Goal: Information Seeking & Learning: Learn about a topic

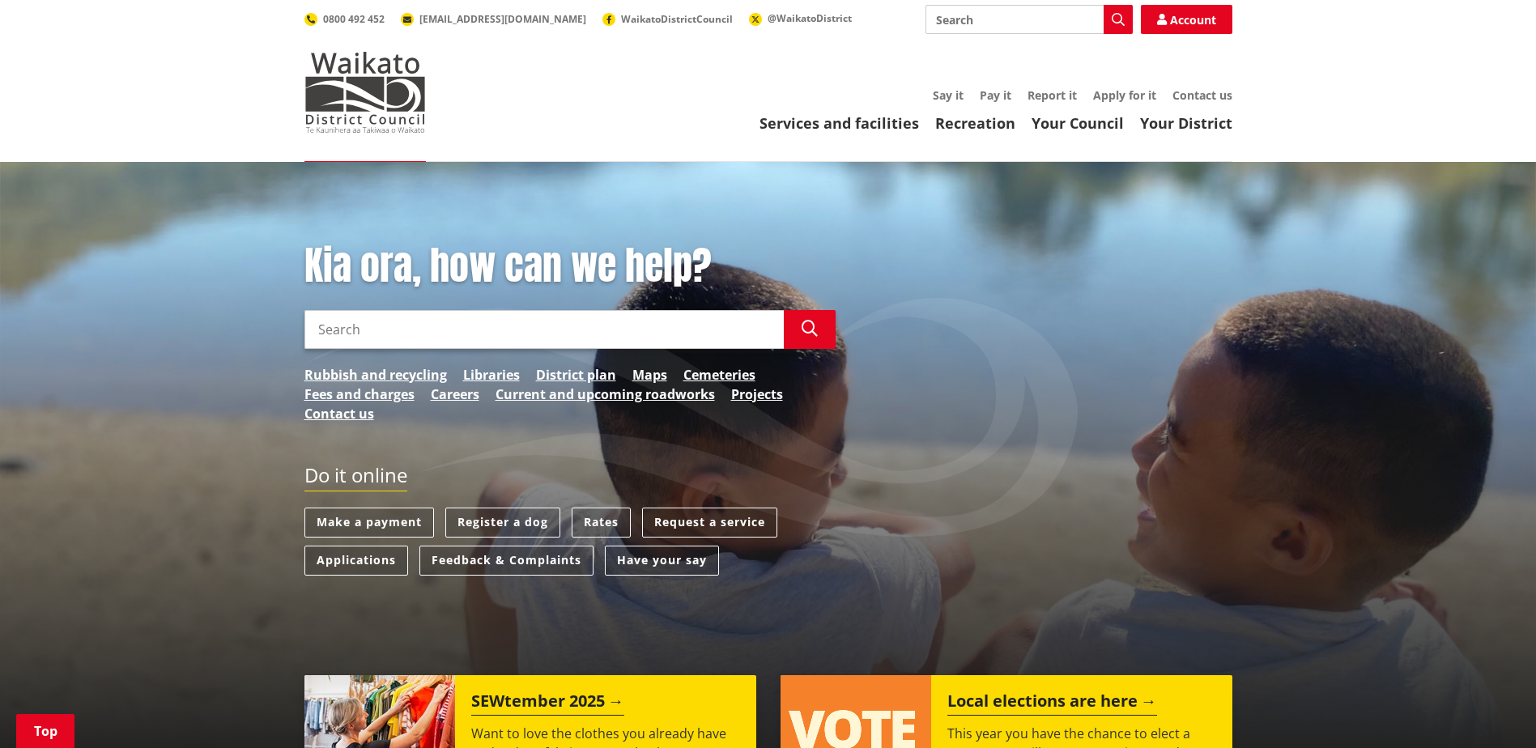
scroll to position [324, 0]
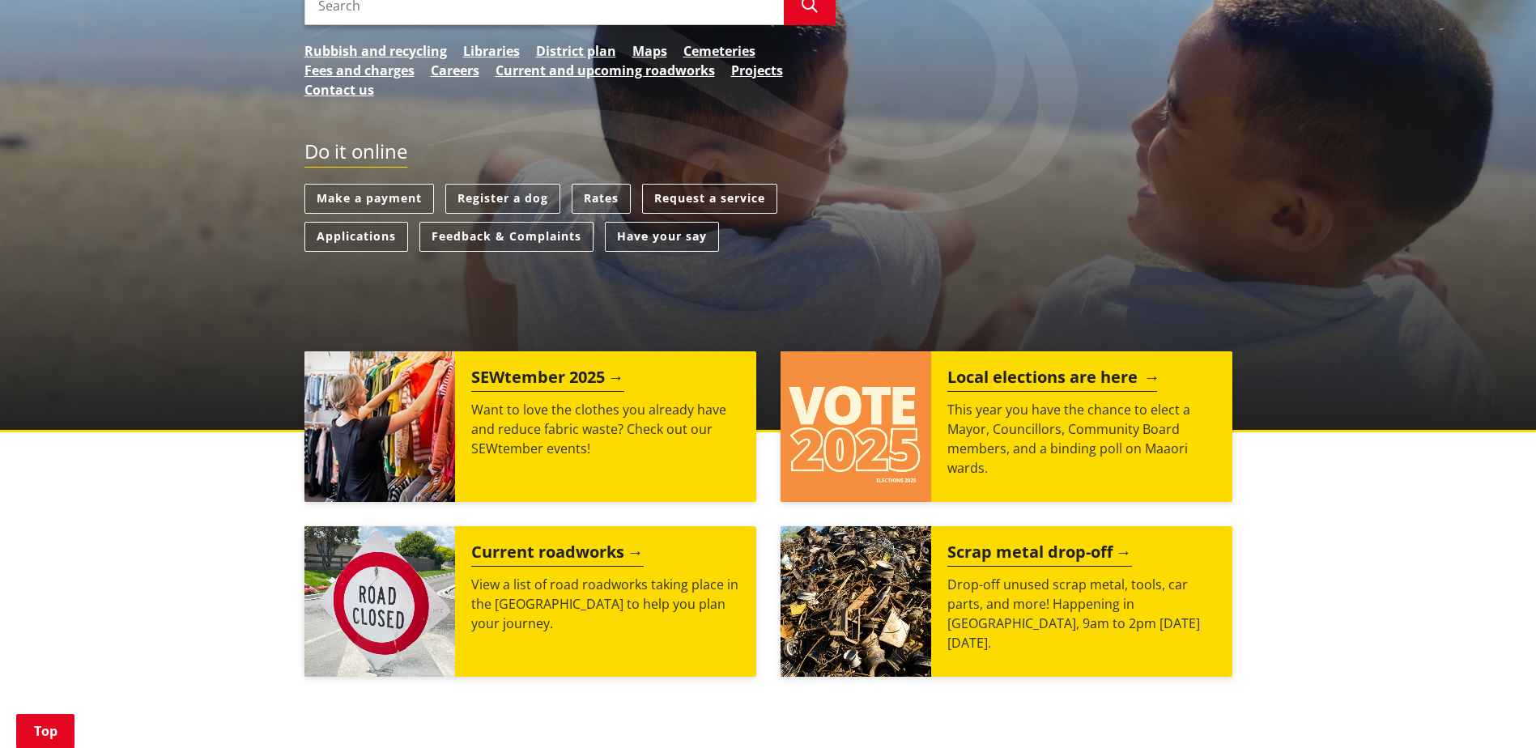
click at [1003, 411] on p "This year you have the chance to elect a Mayor, Councillors, Community Board me…" at bounding box center [1081, 439] width 269 height 78
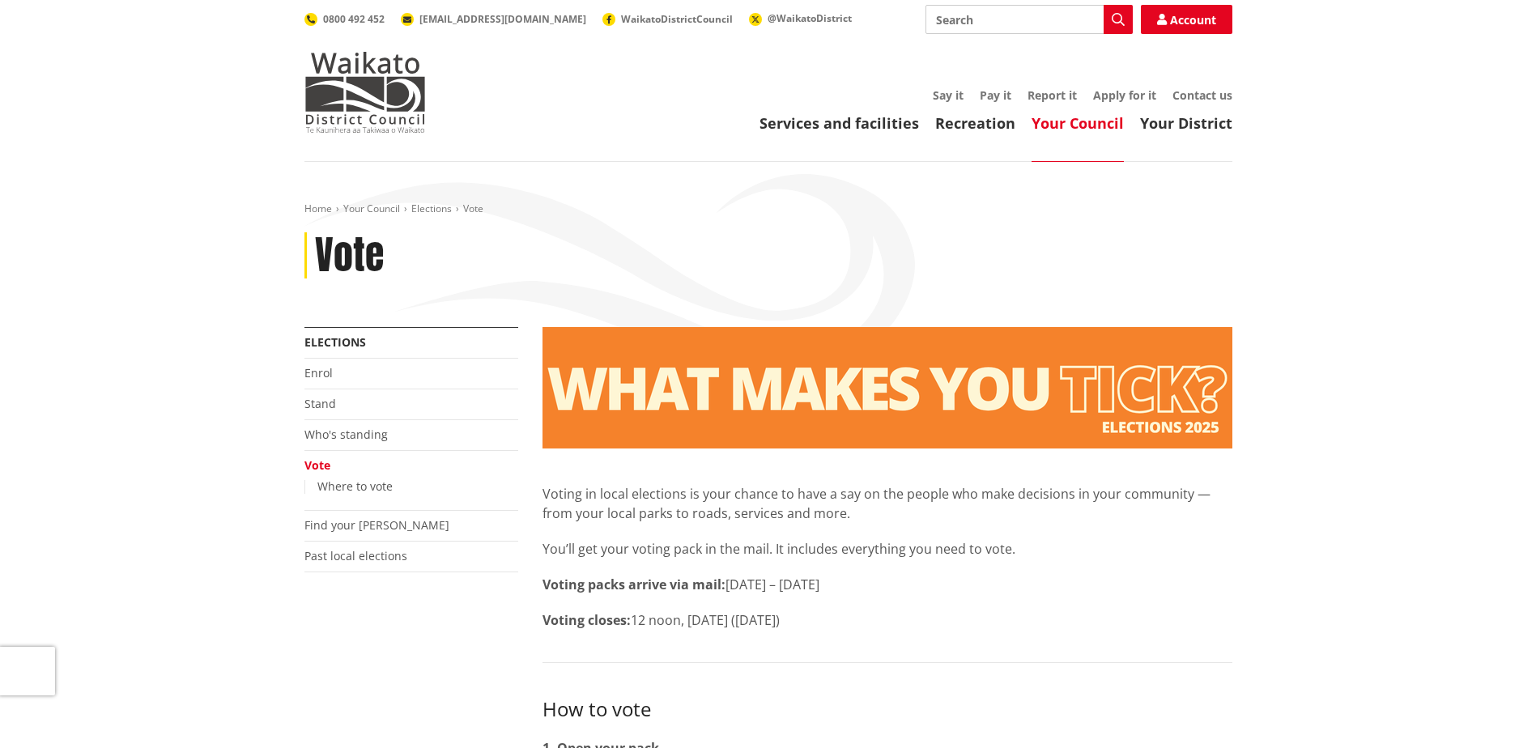
click at [991, 19] on input "Search" at bounding box center [1029, 19] width 207 height 29
type input "meet the candidate"
click at [991, 22] on input "meet the candidate" at bounding box center [1029, 19] width 207 height 29
click at [1052, 17] on input "meet the candidate" at bounding box center [1029, 19] width 207 height 29
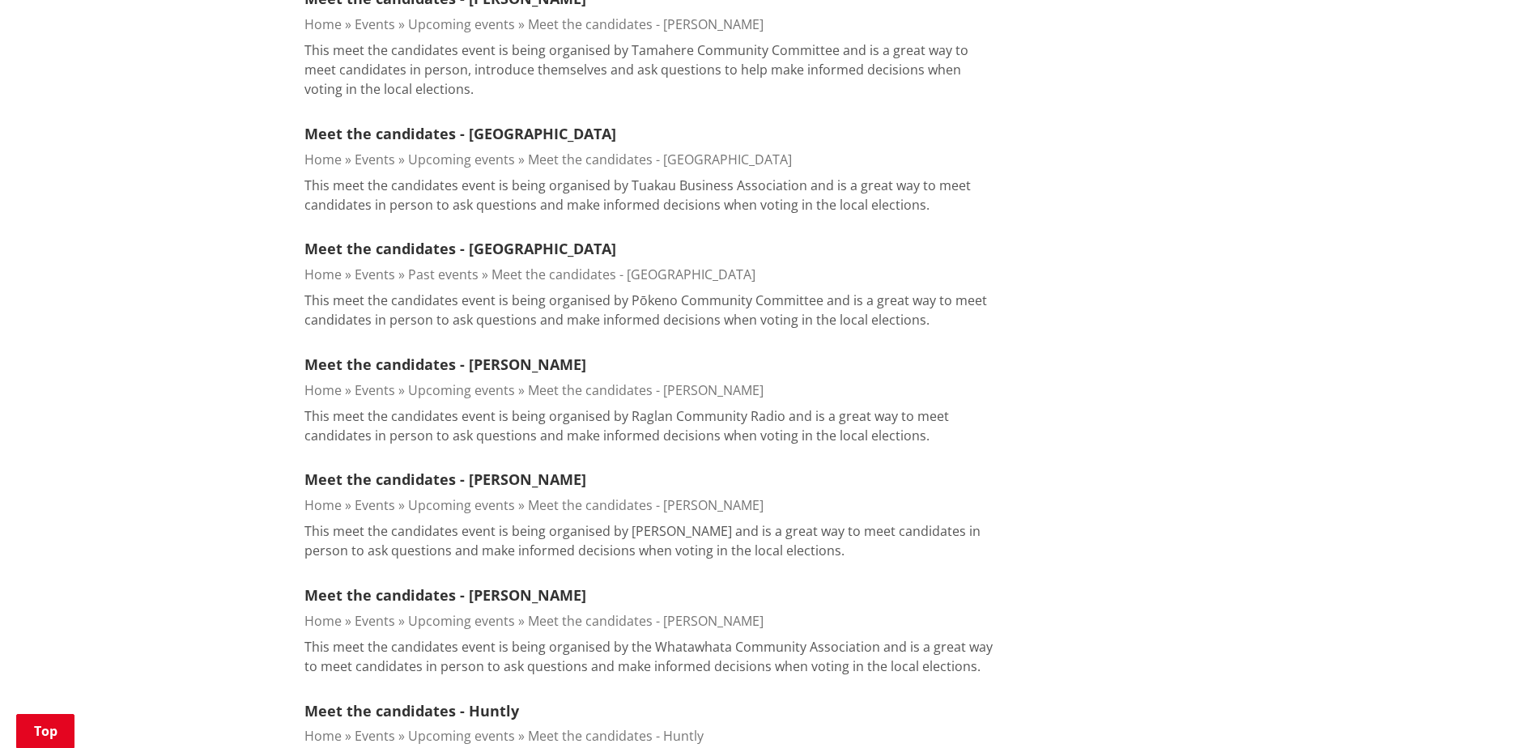
scroll to position [1134, 0]
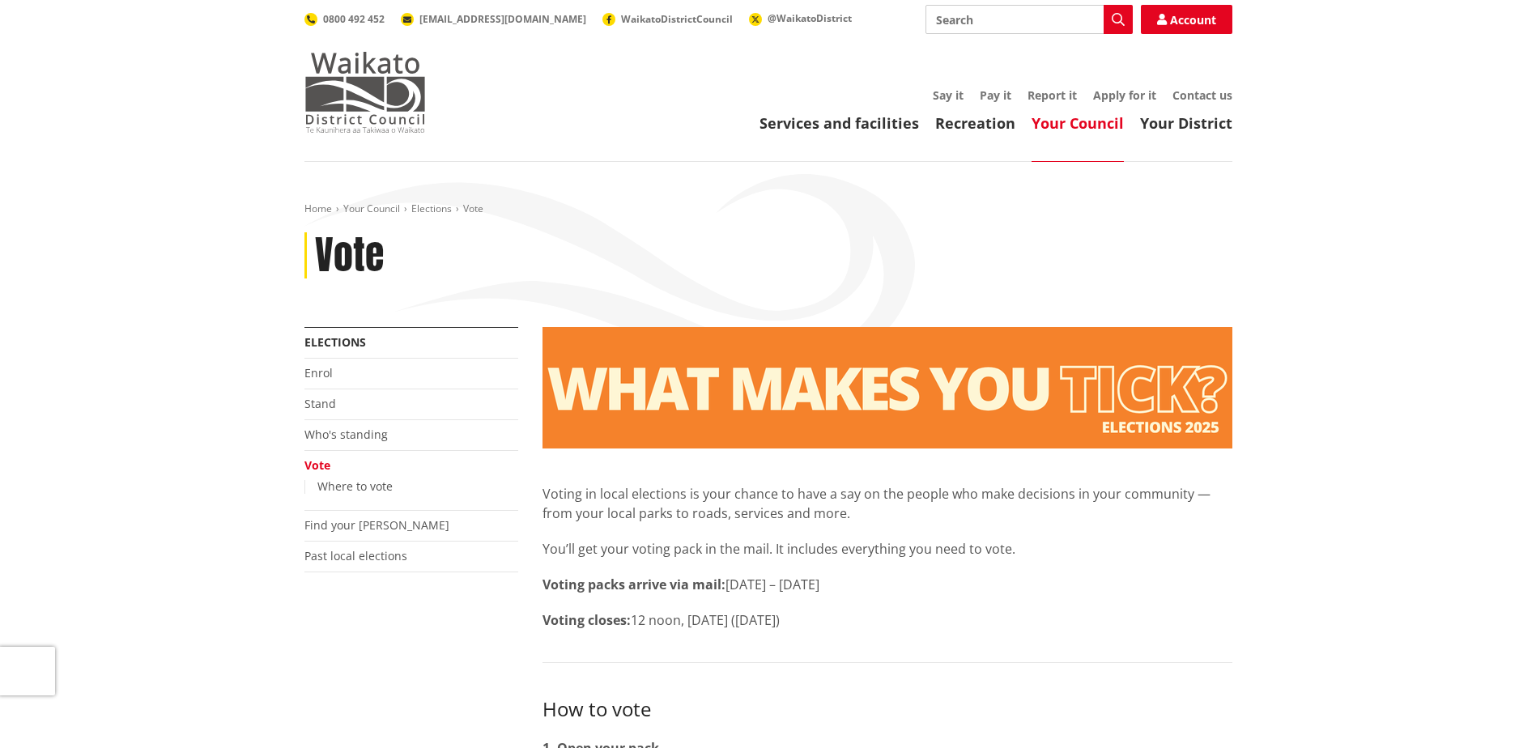
click at [354, 97] on img at bounding box center [364, 92] width 121 height 81
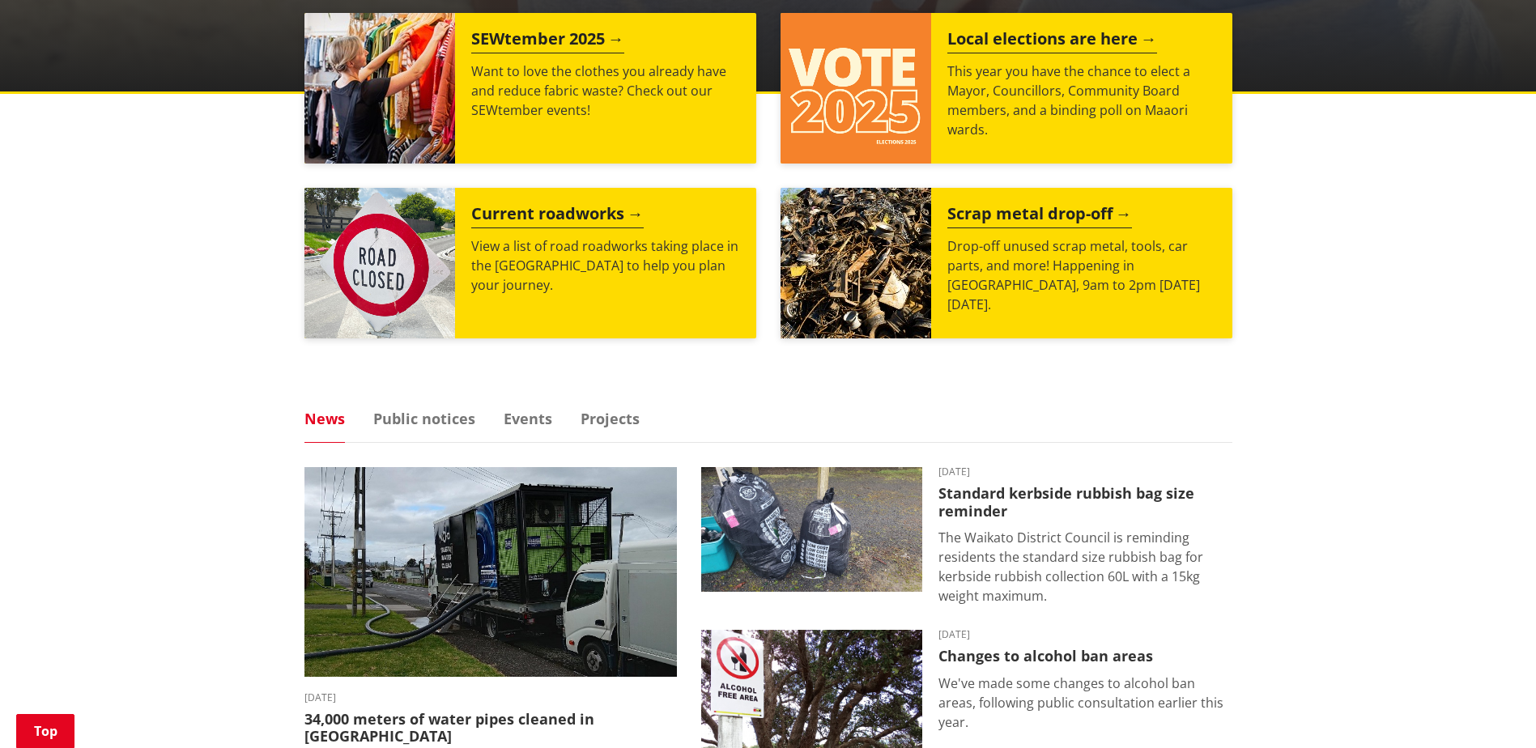
scroll to position [567, 0]
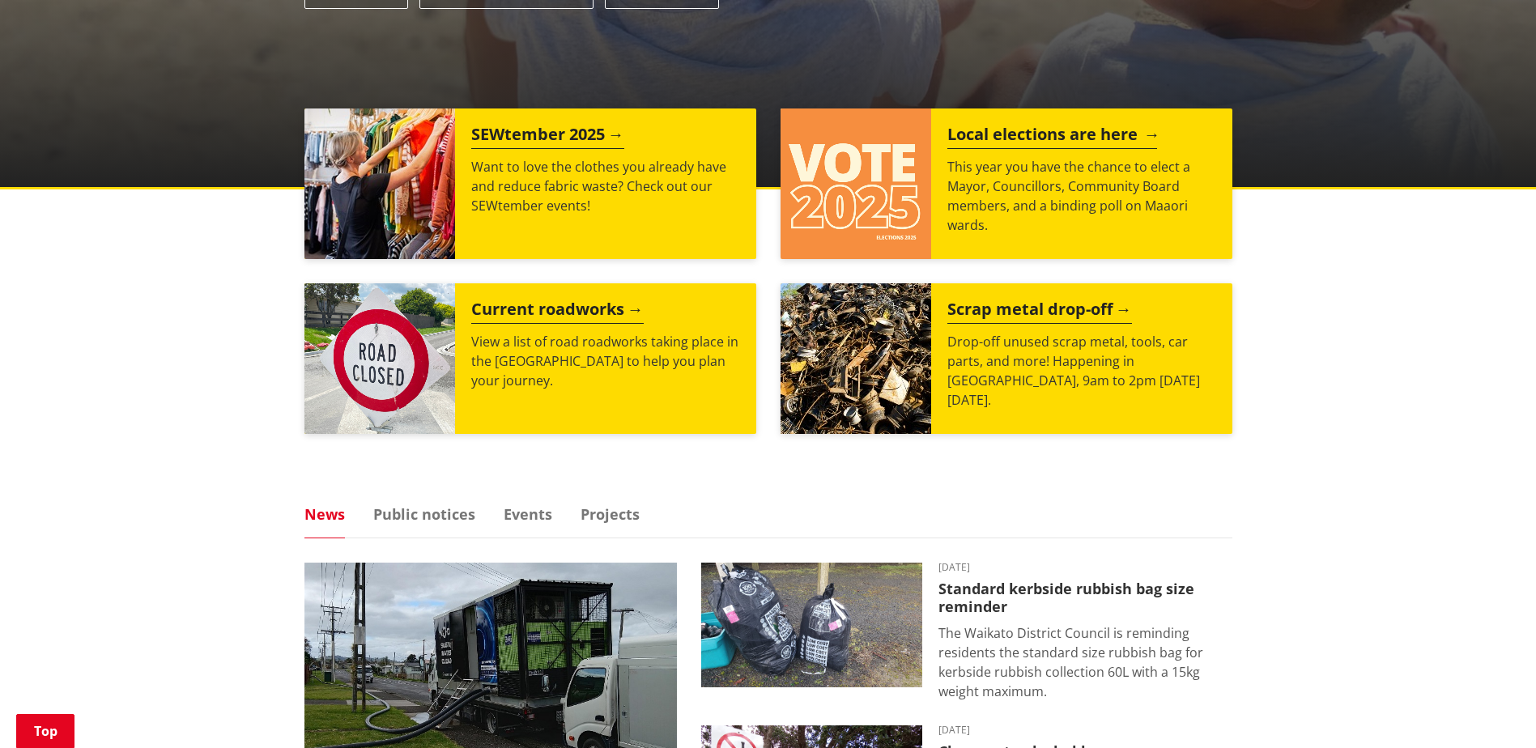
click at [1109, 129] on h2 "Local elections are here" at bounding box center [1052, 137] width 210 height 24
click at [1047, 131] on h2 "Local elections are here" at bounding box center [1052, 137] width 210 height 24
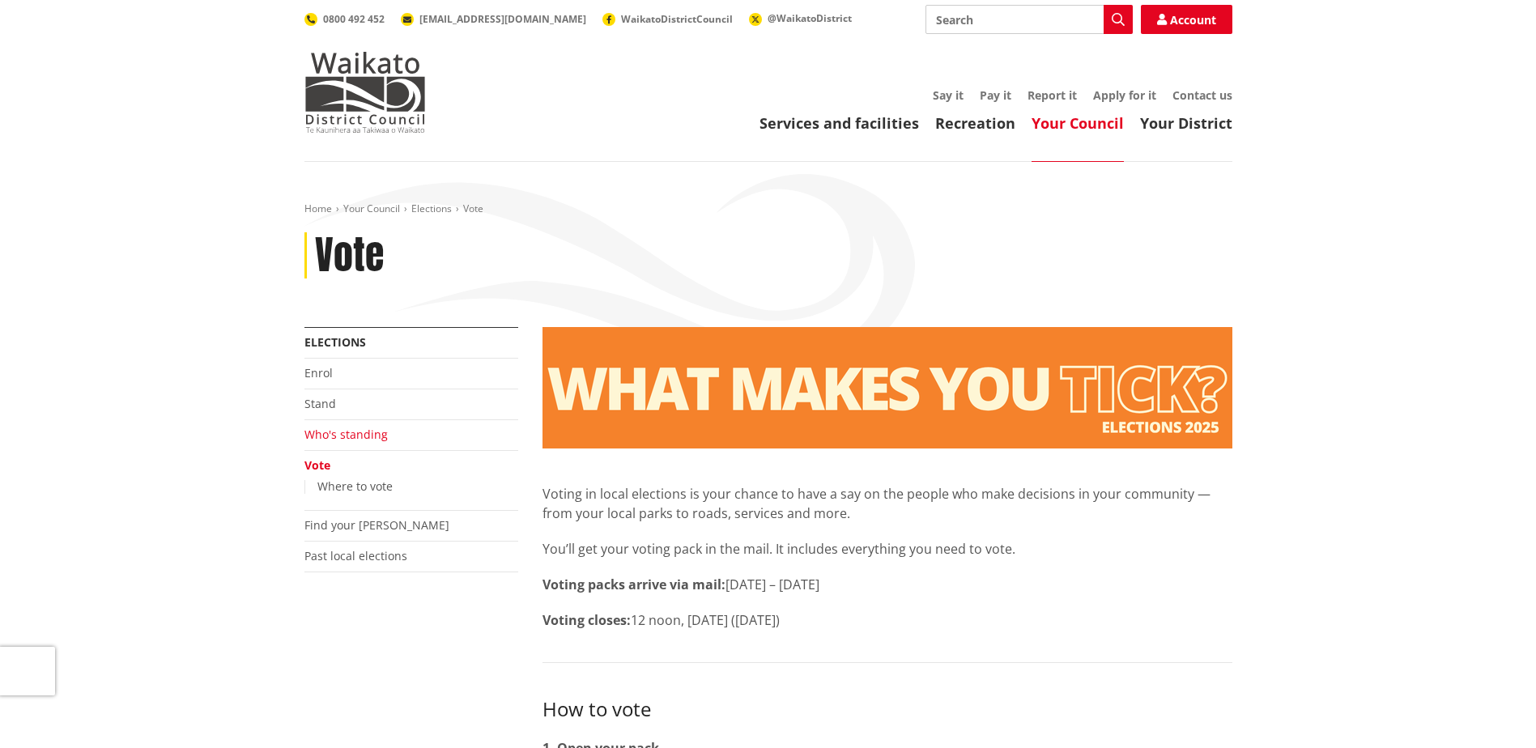
click at [340, 440] on link "Who's standing" at bounding box center [345, 434] width 83 height 15
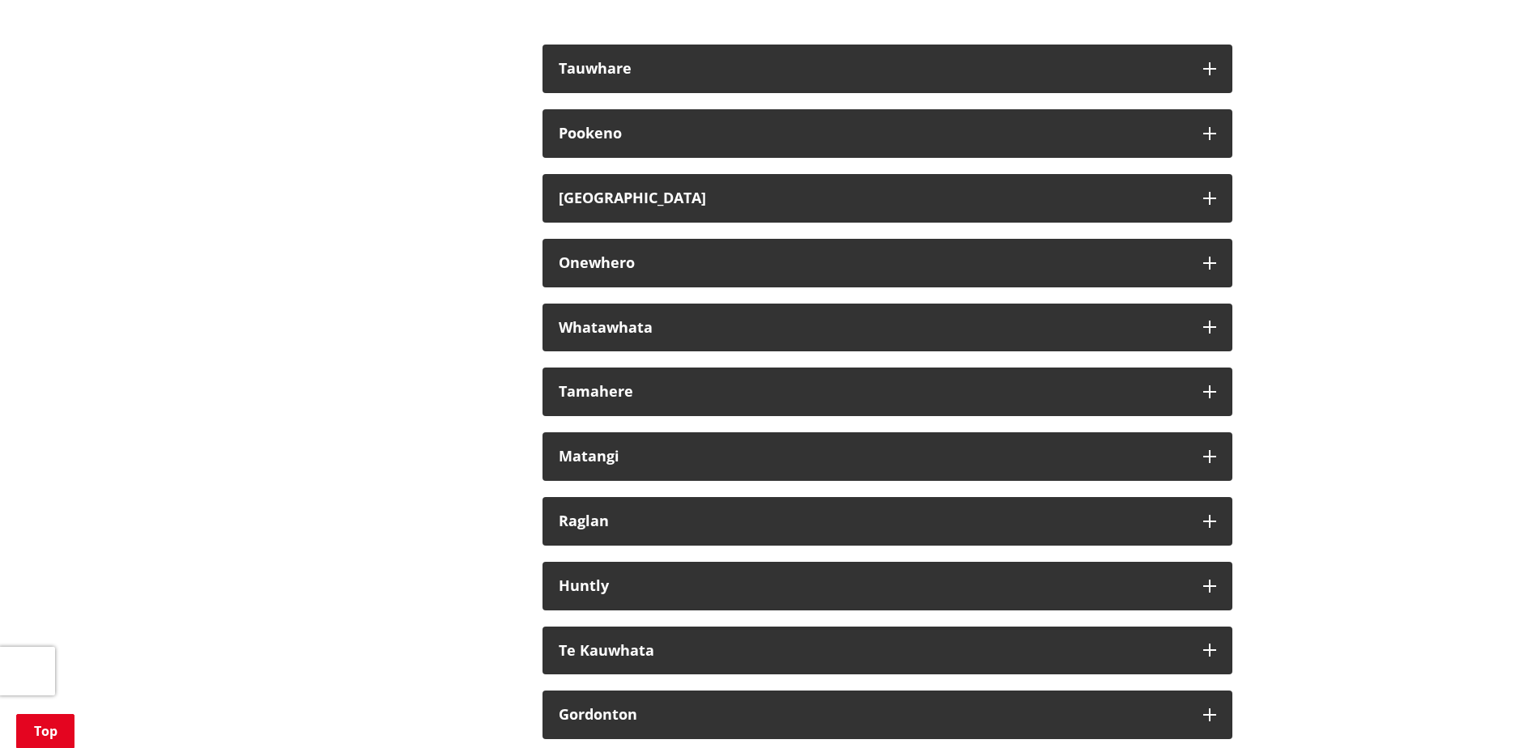
scroll to position [9232, 0]
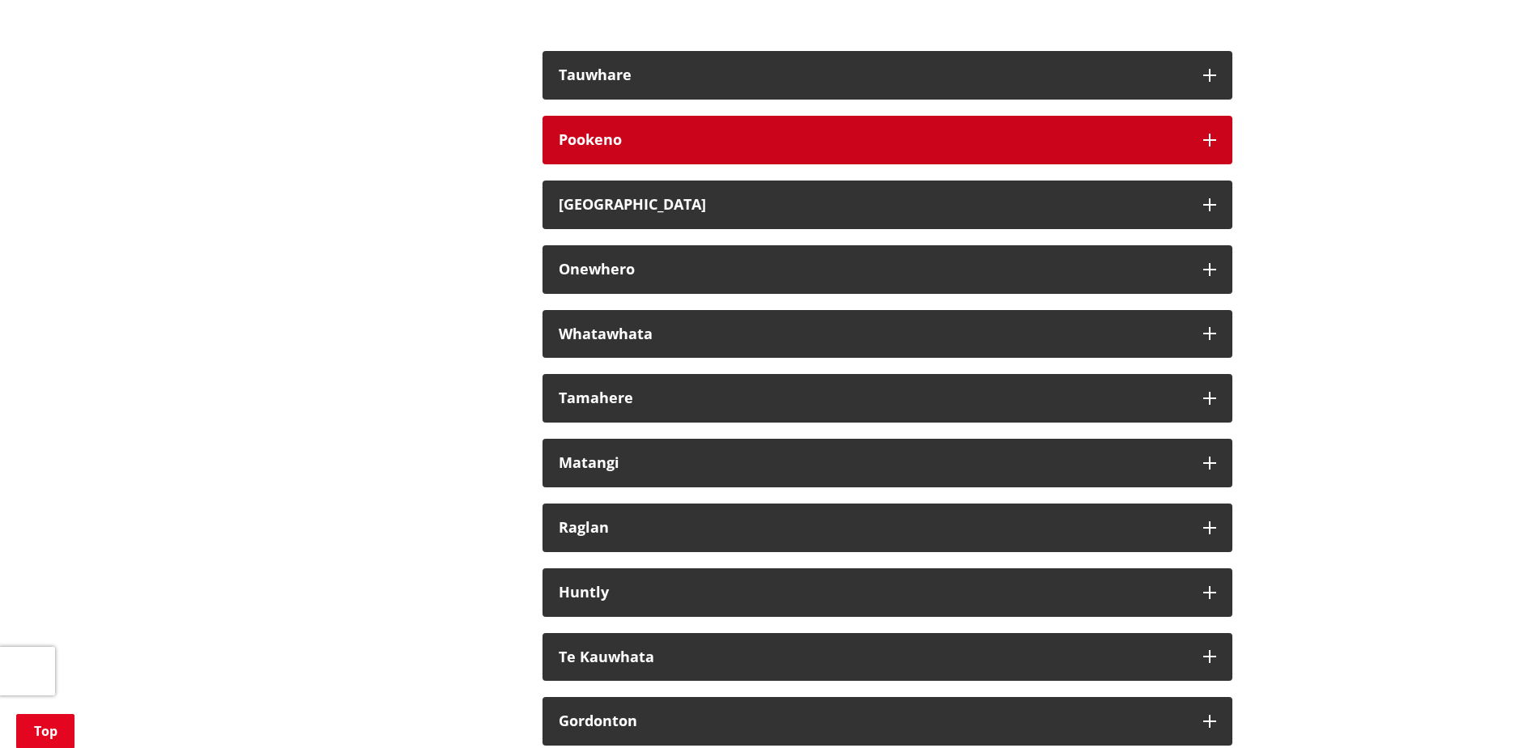
click at [1211, 147] on icon "button" at bounding box center [1209, 140] width 13 height 13
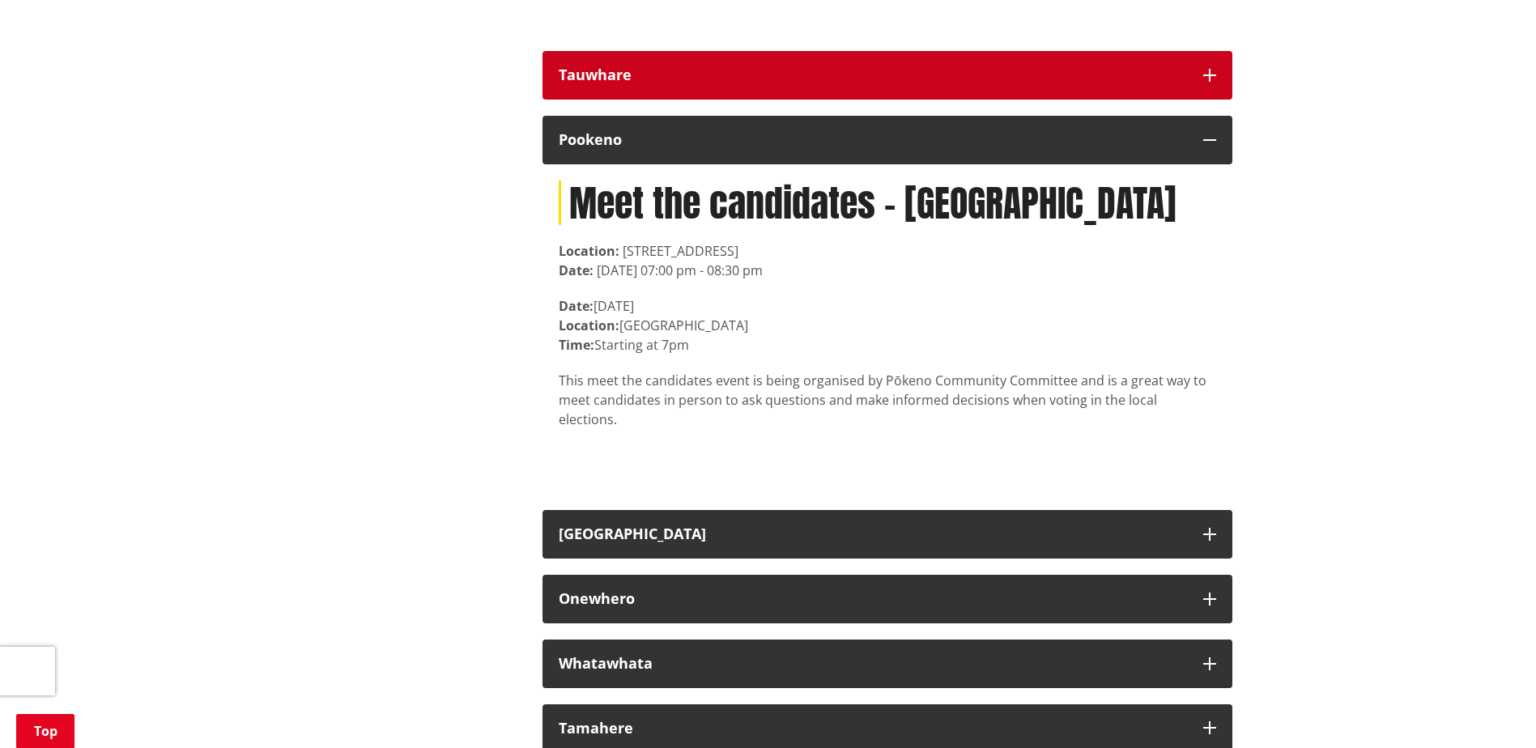
click at [1203, 82] on icon "button" at bounding box center [1209, 75] width 13 height 13
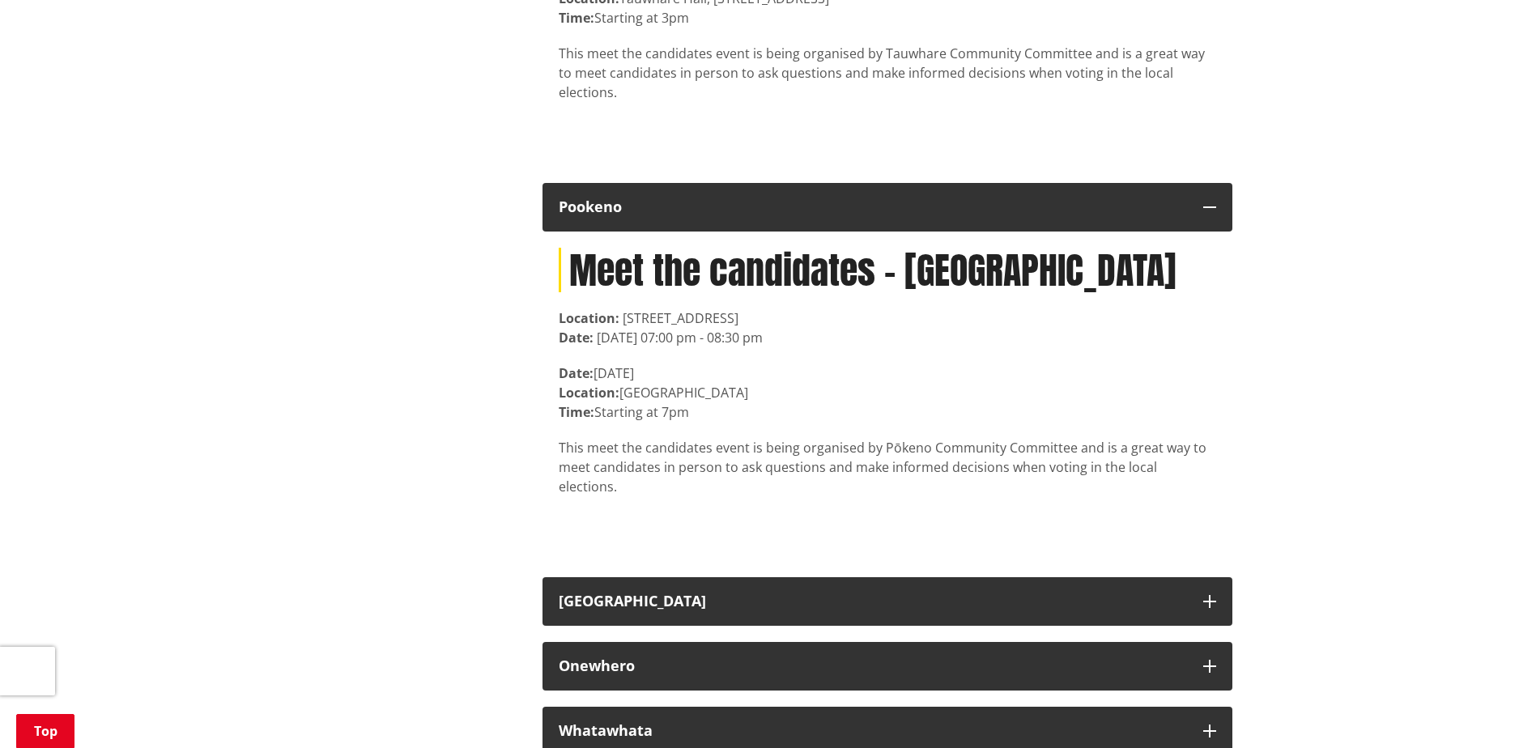
scroll to position [9799, 0]
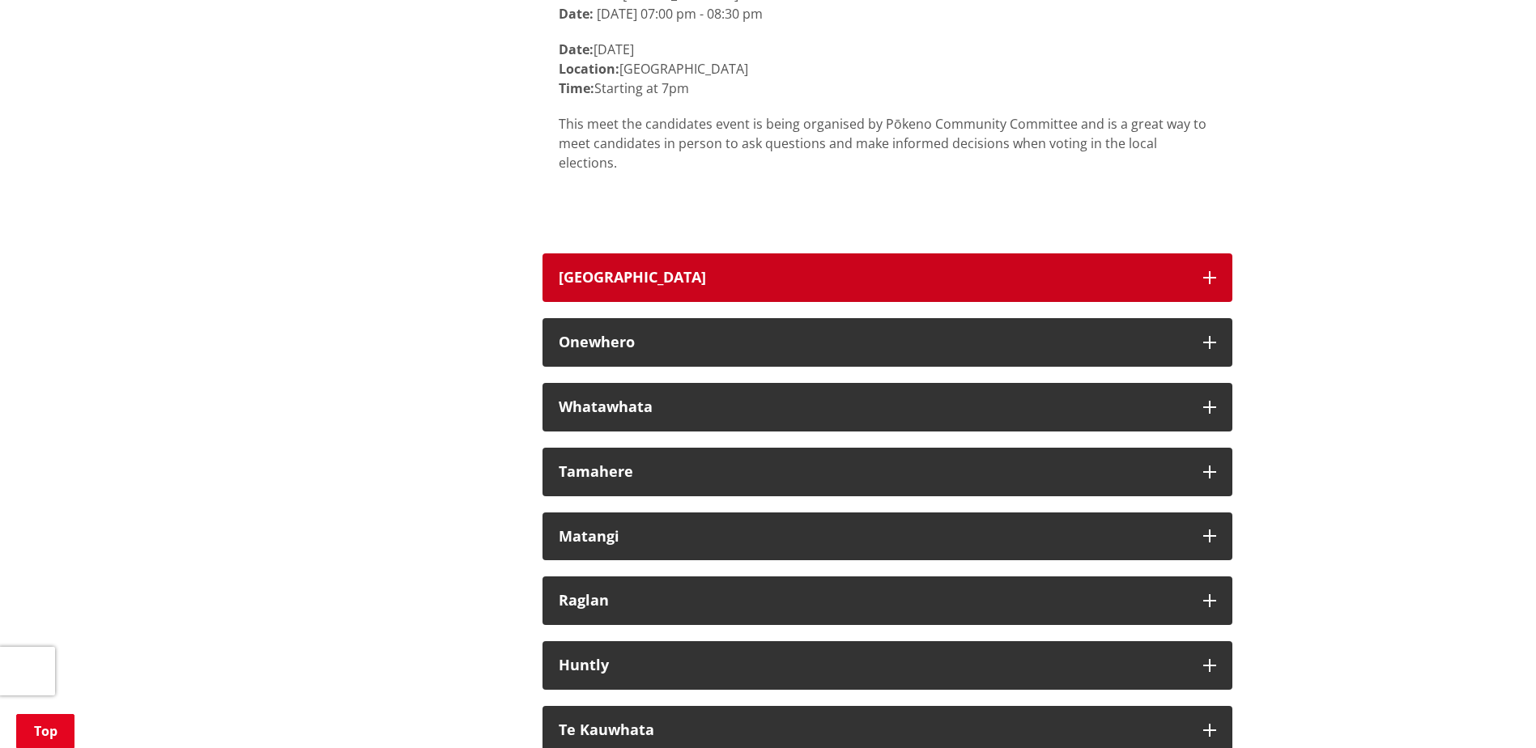
click at [1215, 272] on icon "button" at bounding box center [1209, 277] width 13 height 13
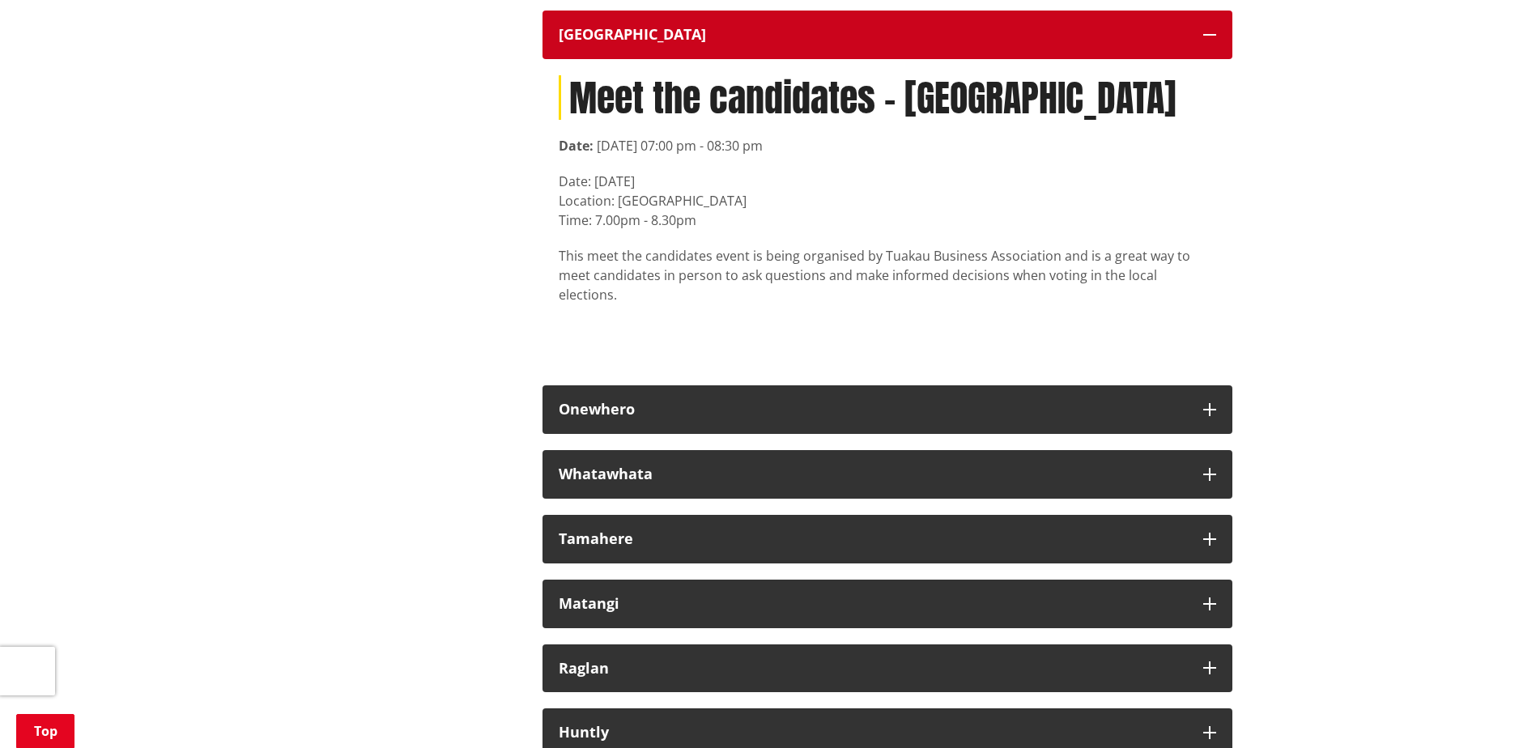
scroll to position [10285, 0]
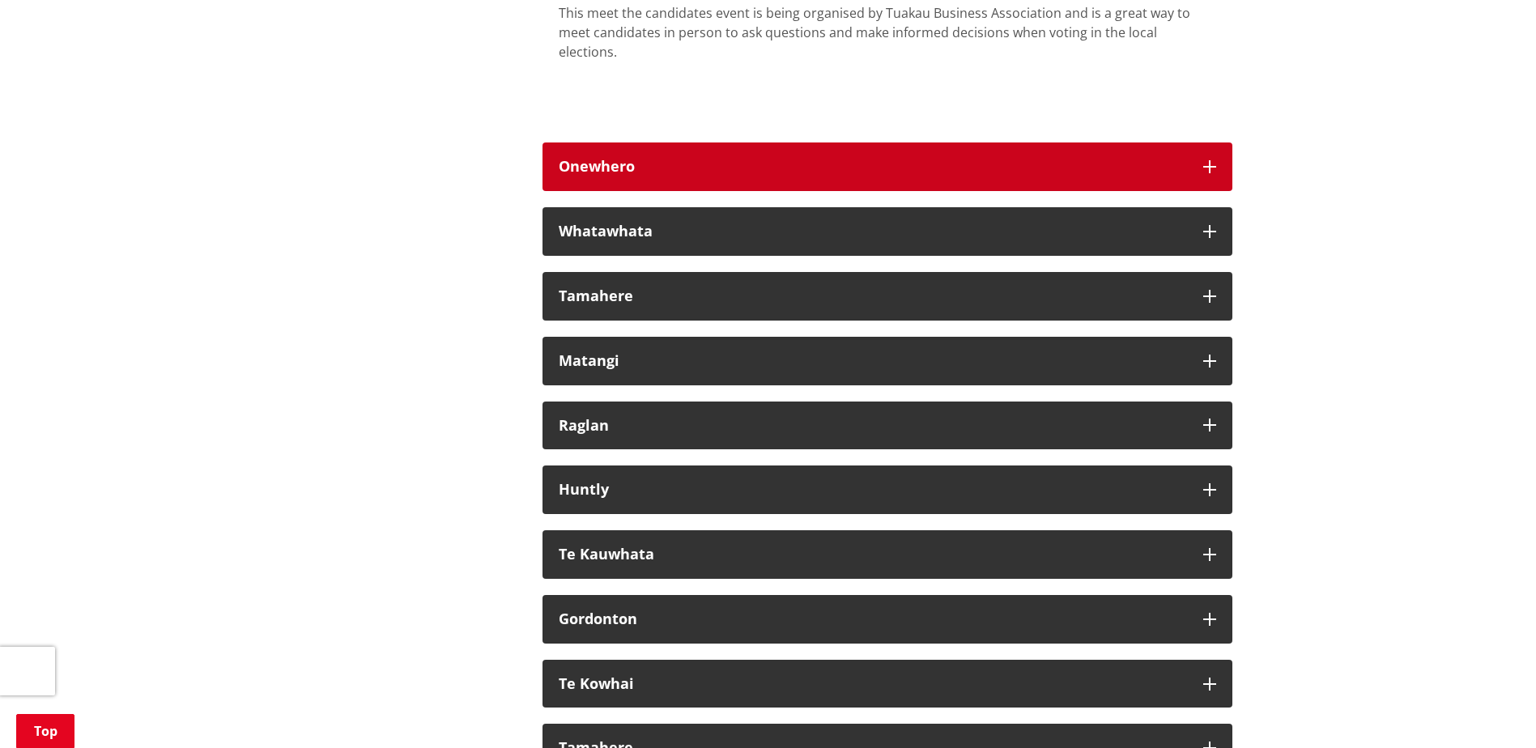
click at [1214, 160] on icon "button" at bounding box center [1209, 166] width 13 height 13
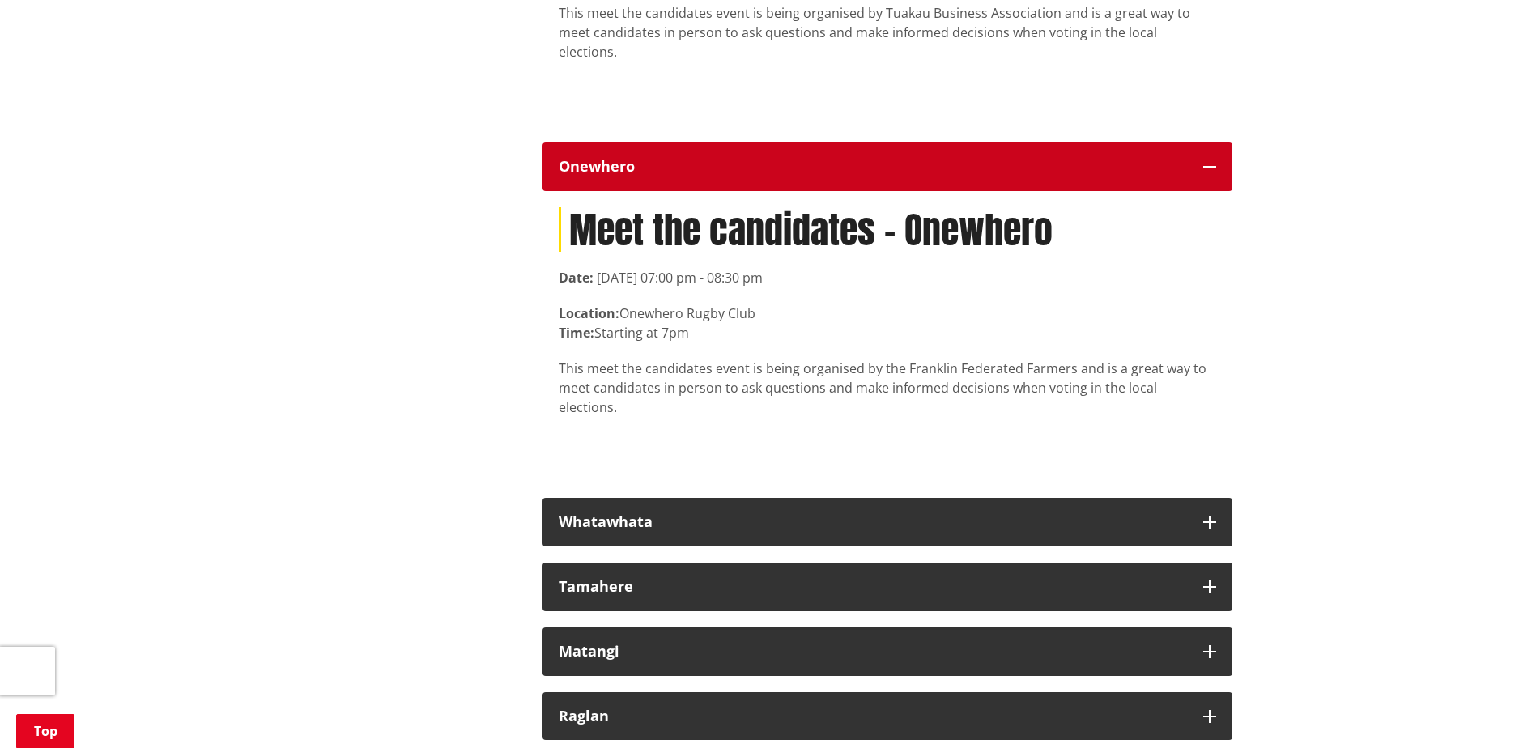
scroll to position [10528, 0]
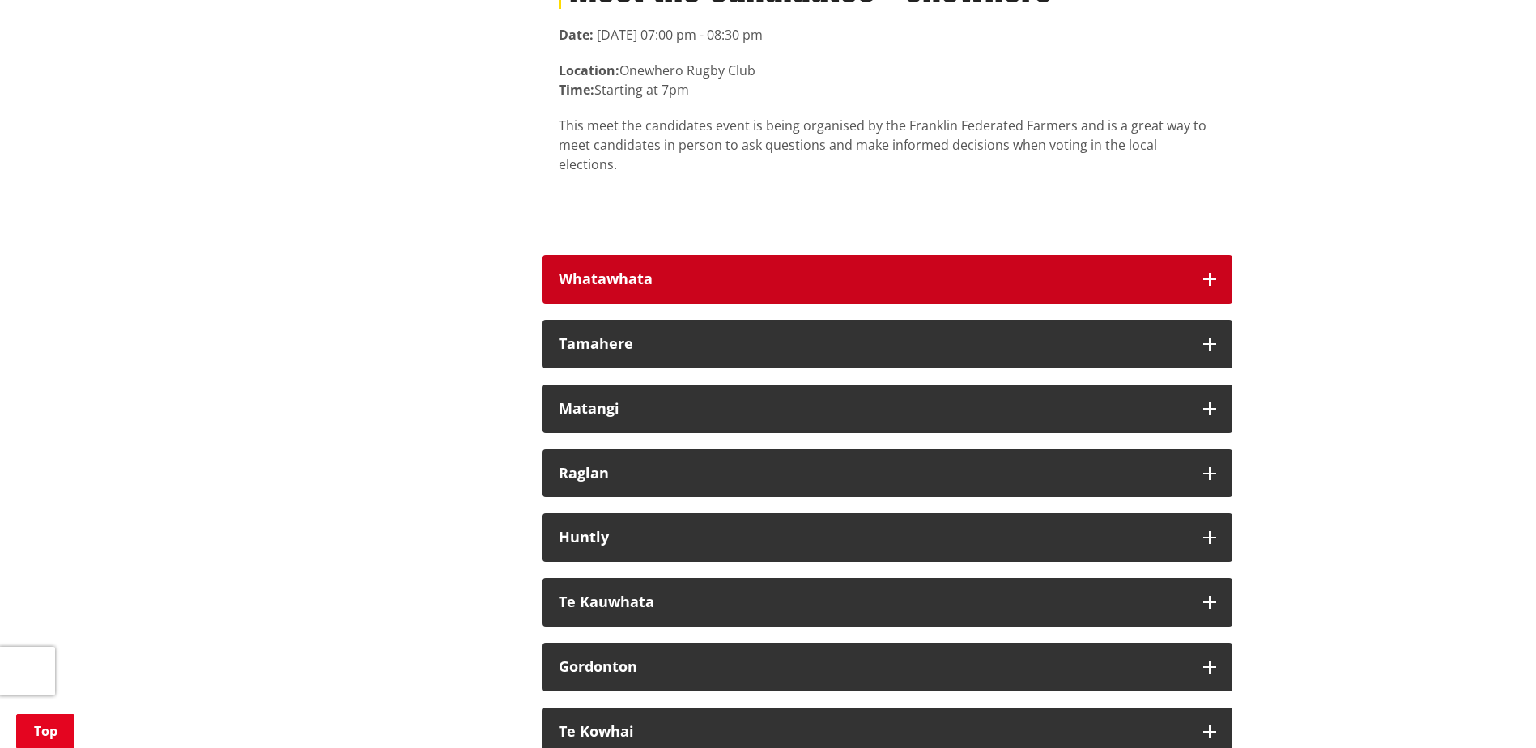
click at [1210, 273] on icon "button" at bounding box center [1209, 279] width 13 height 13
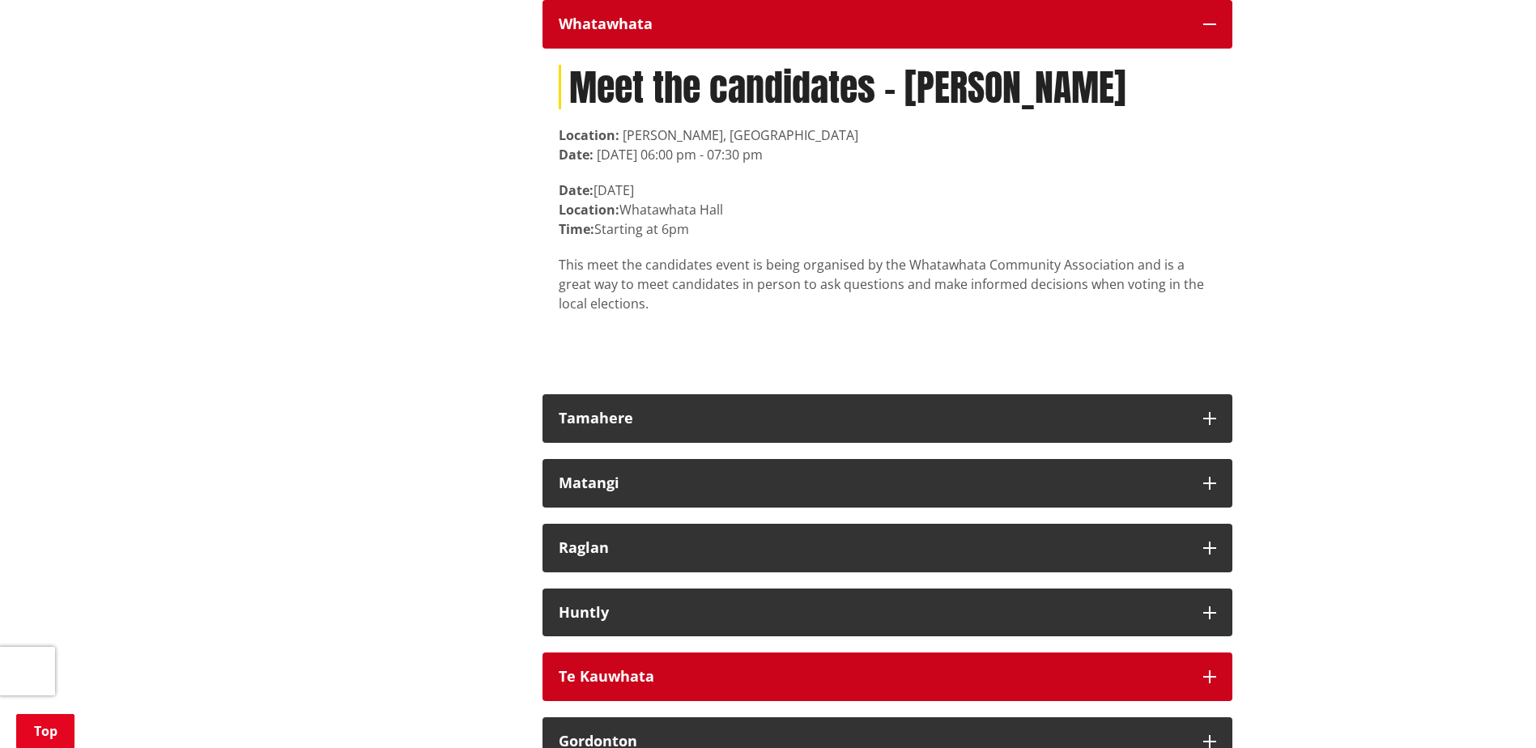
scroll to position [11013, 0]
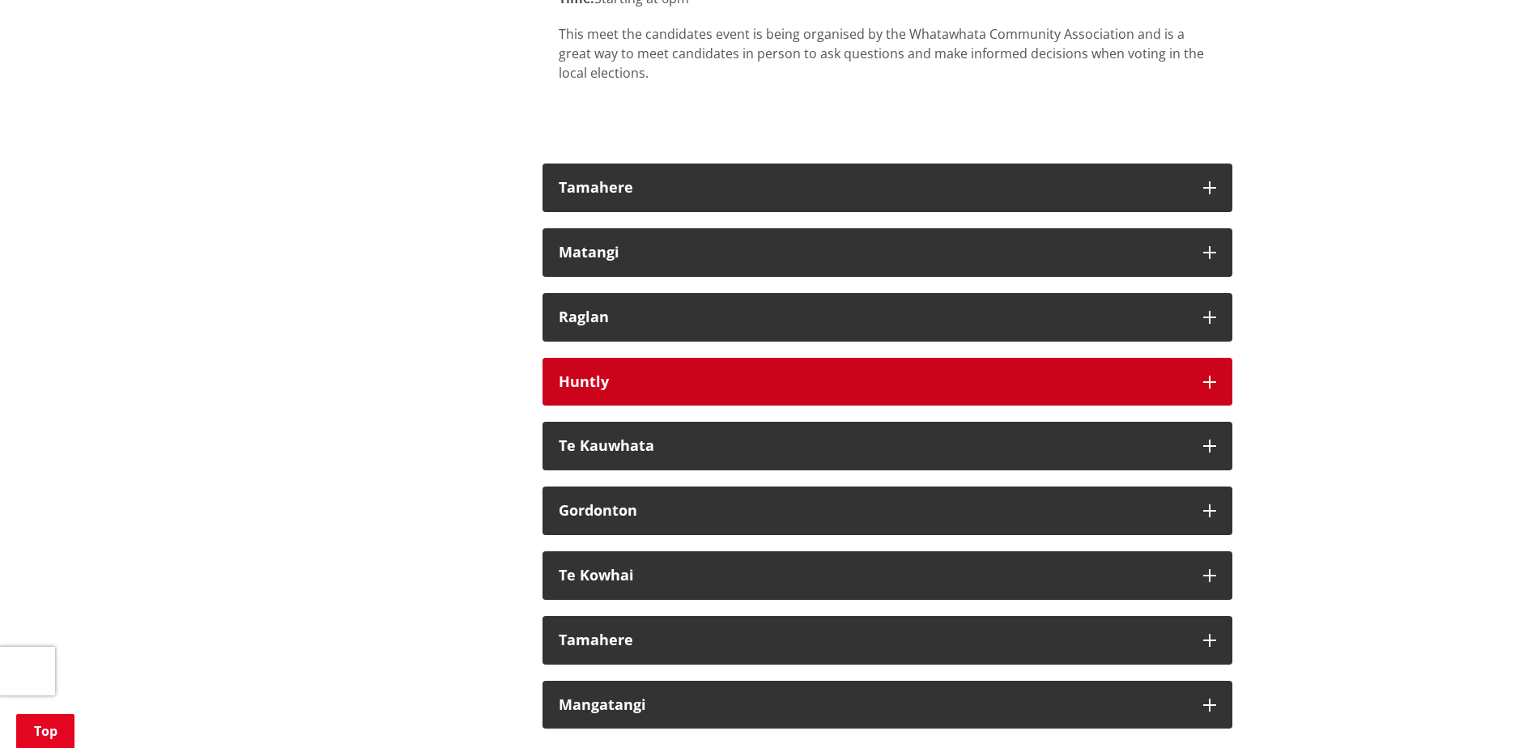
click at [1216, 358] on button "Huntly" at bounding box center [888, 382] width 690 height 49
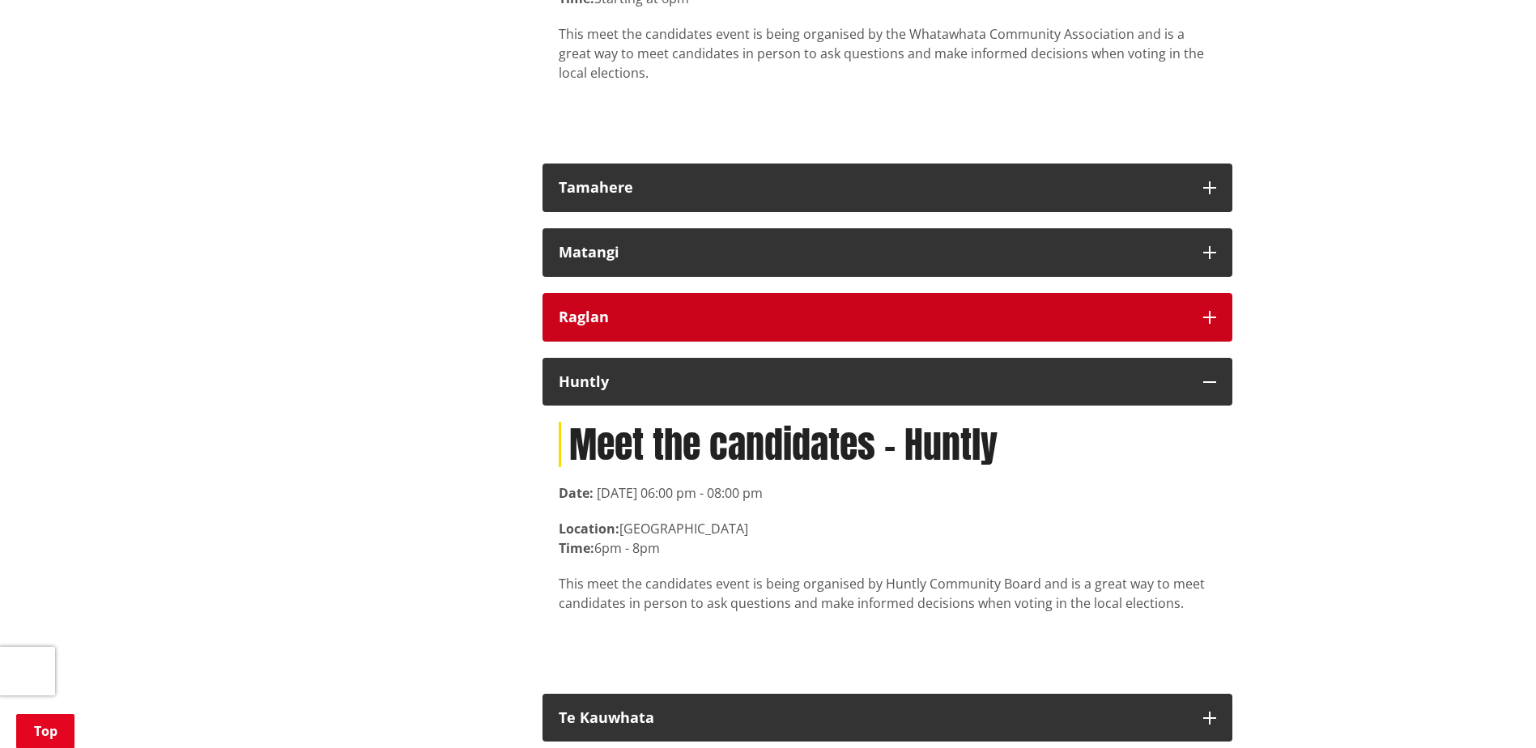
click at [1208, 311] on icon "button" at bounding box center [1209, 317] width 13 height 13
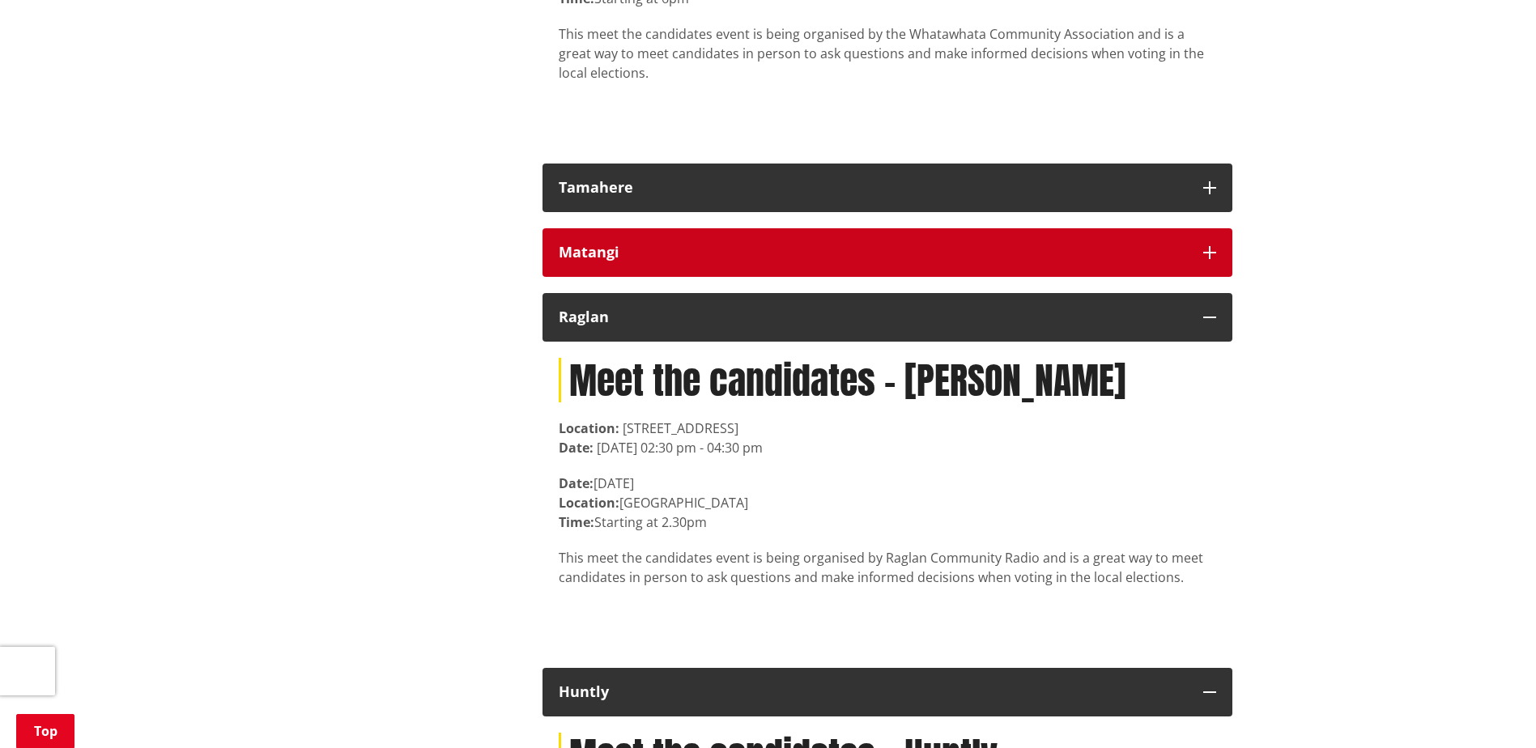
click at [1206, 246] on icon "button" at bounding box center [1209, 252] width 13 height 13
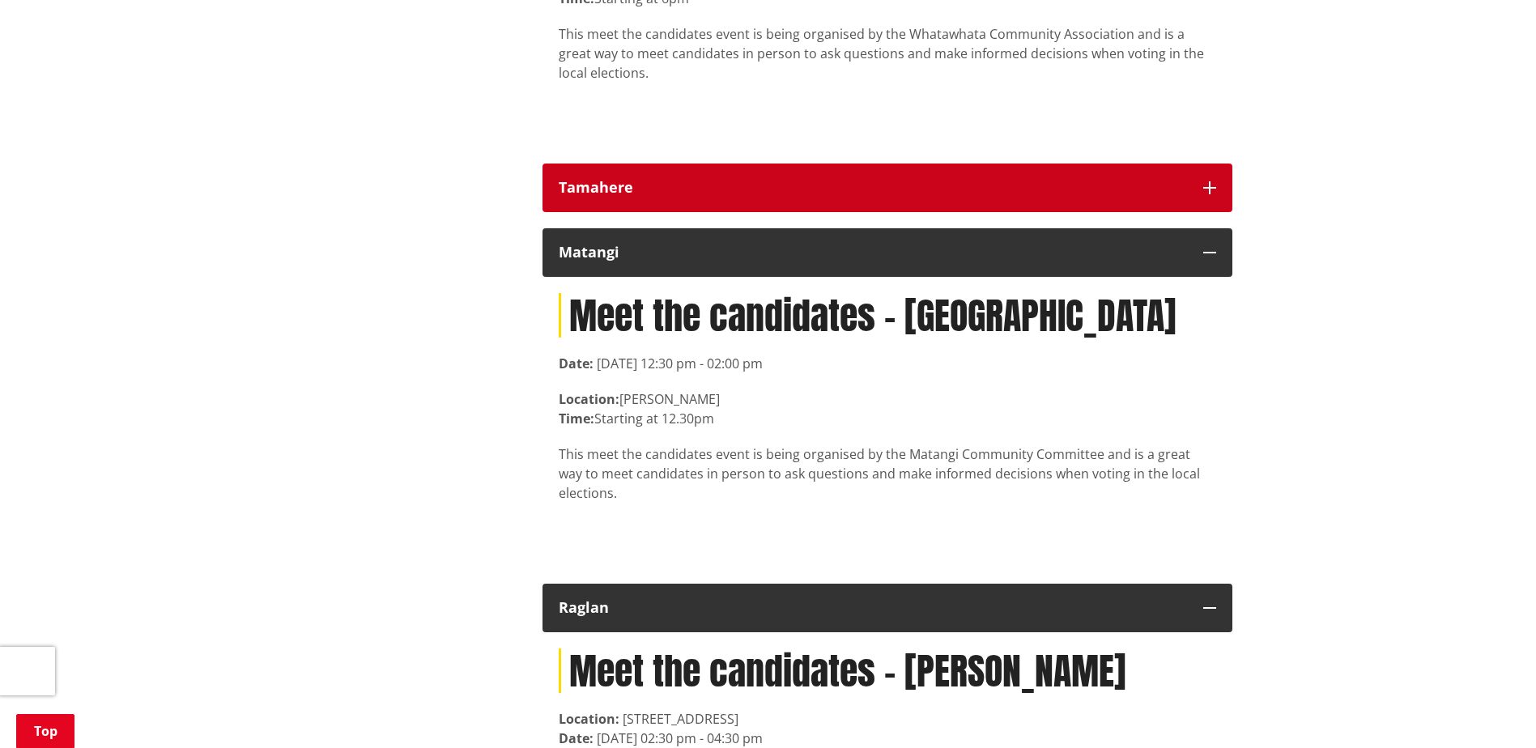
click at [1208, 181] on icon "button" at bounding box center [1209, 187] width 13 height 13
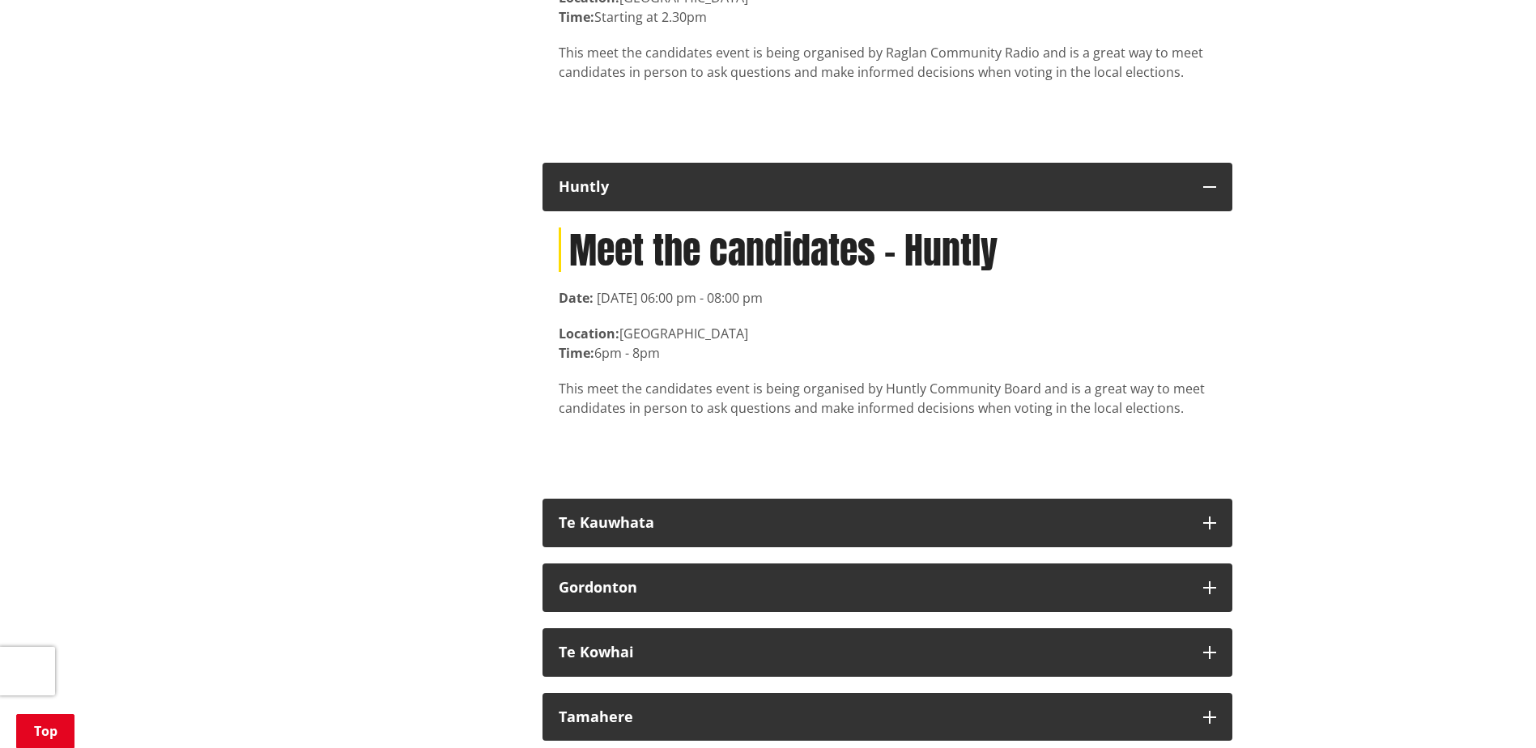
scroll to position [12309, 0]
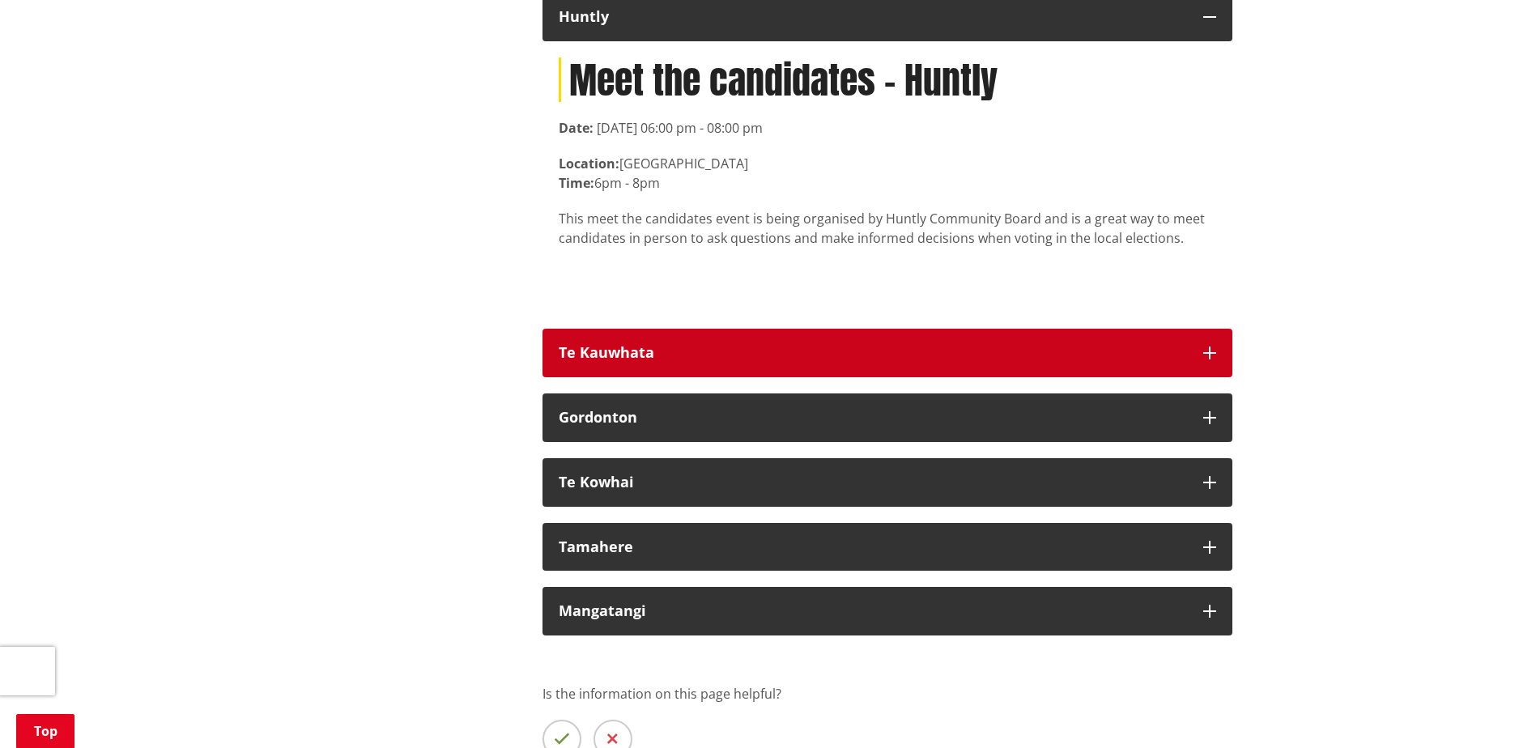
click at [1211, 347] on icon "button" at bounding box center [1209, 353] width 13 height 13
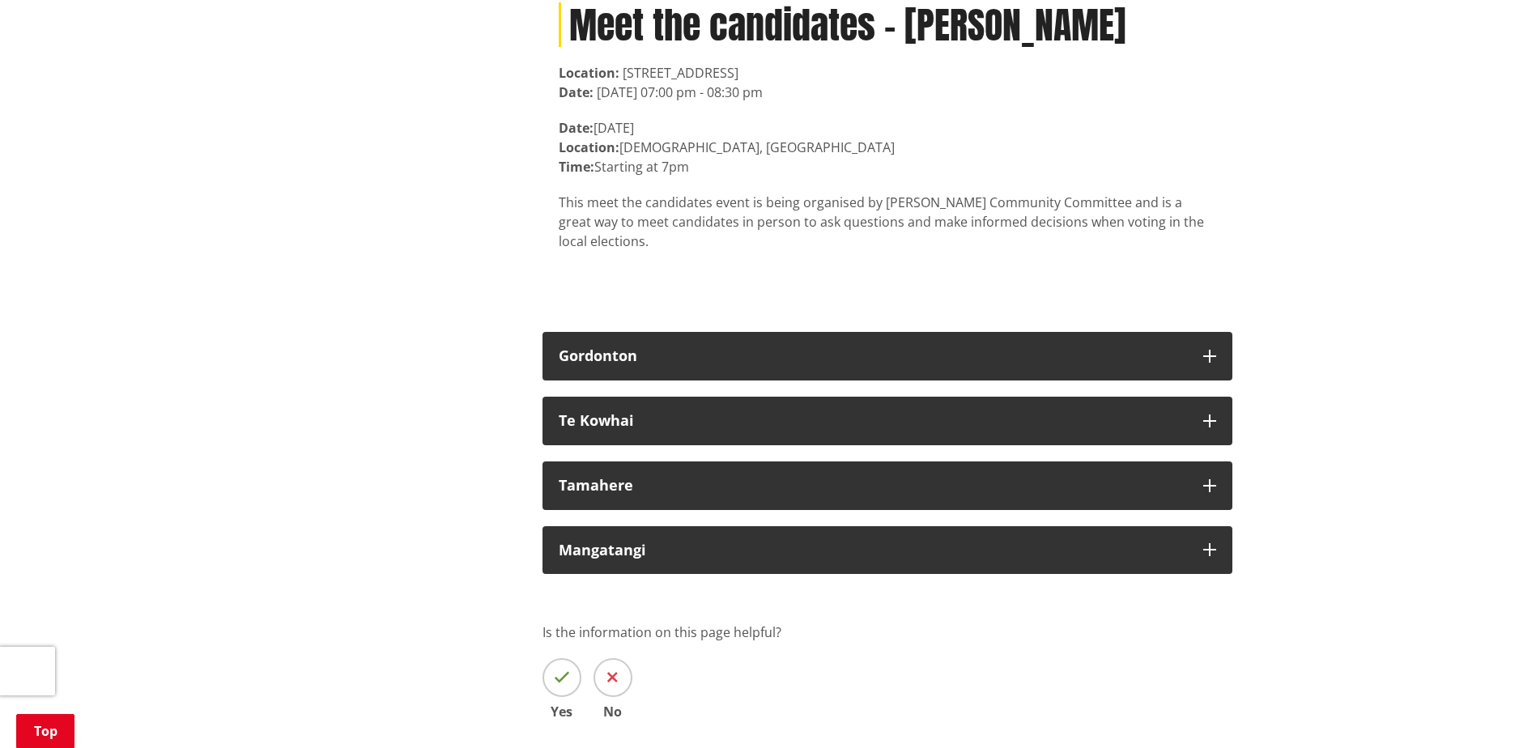
scroll to position [12714, 0]
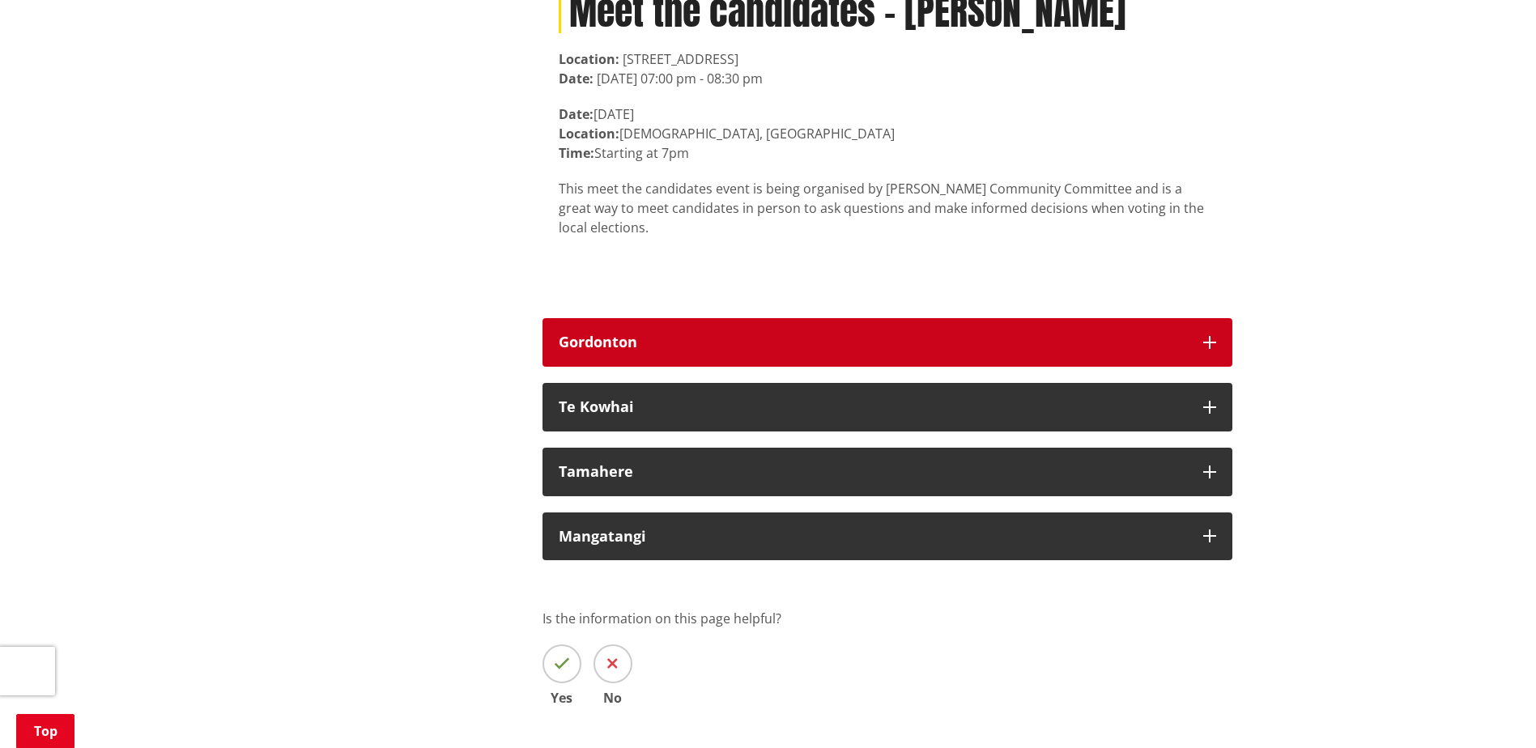
click at [1207, 336] on icon "button" at bounding box center [1209, 342] width 13 height 13
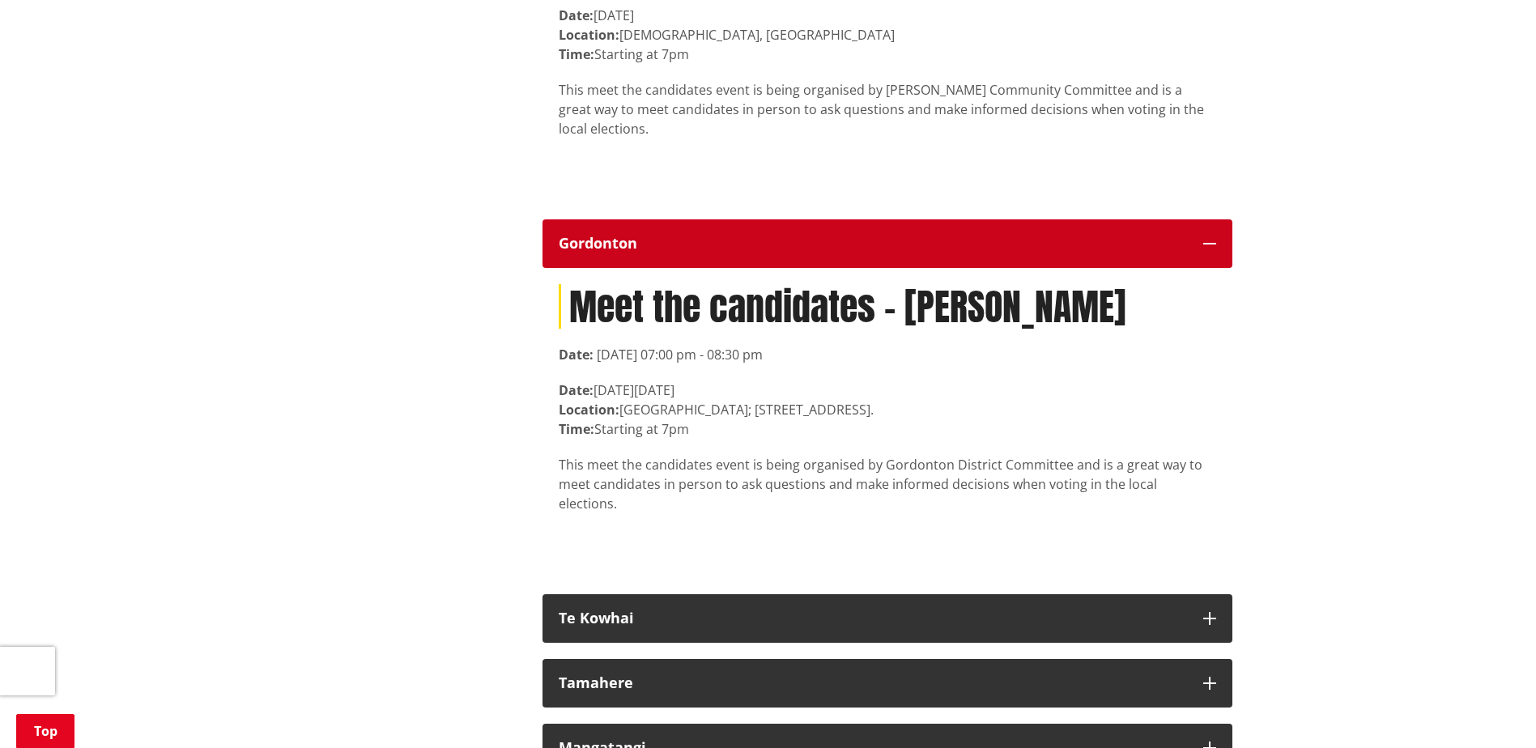
scroll to position [12957, 0]
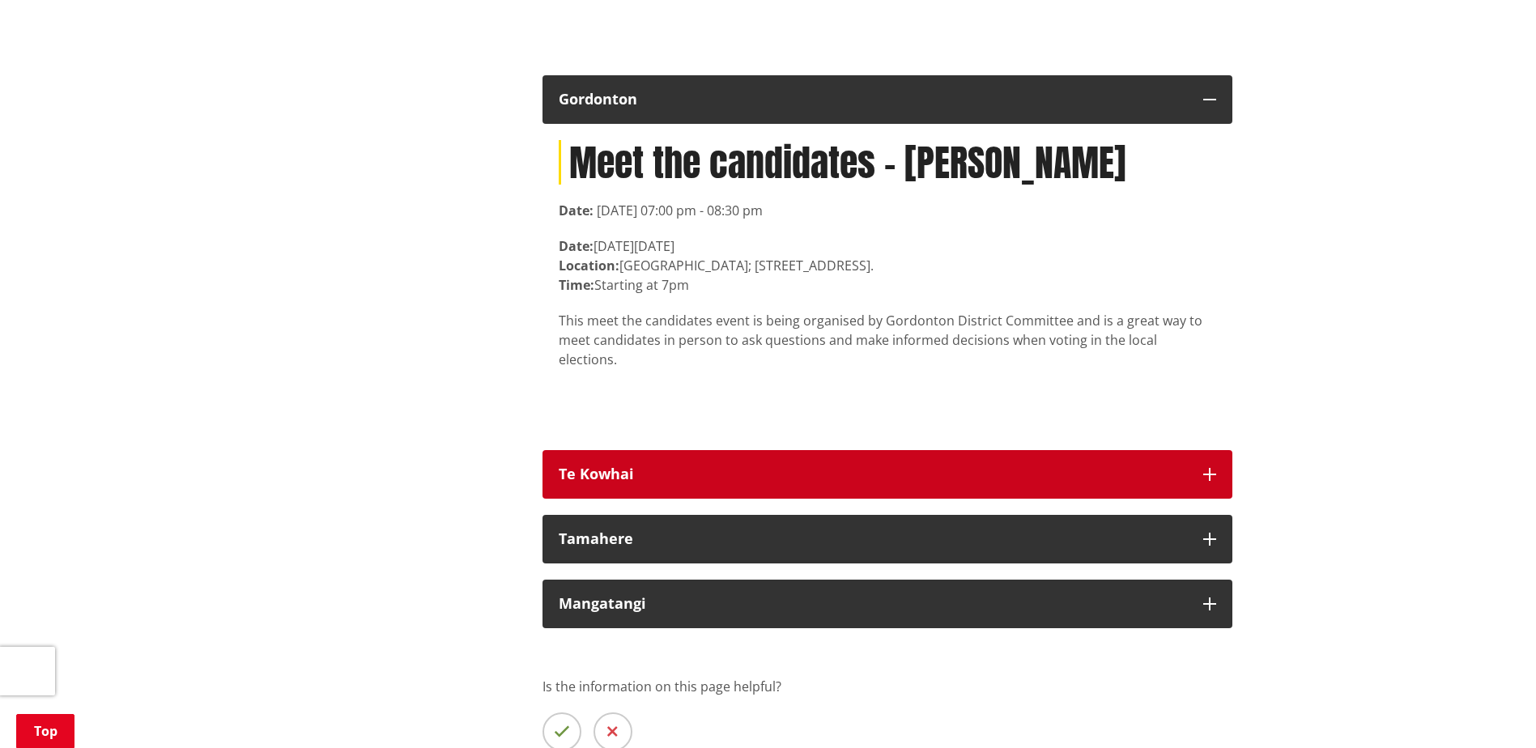
click at [1211, 468] on icon "button" at bounding box center [1209, 474] width 13 height 13
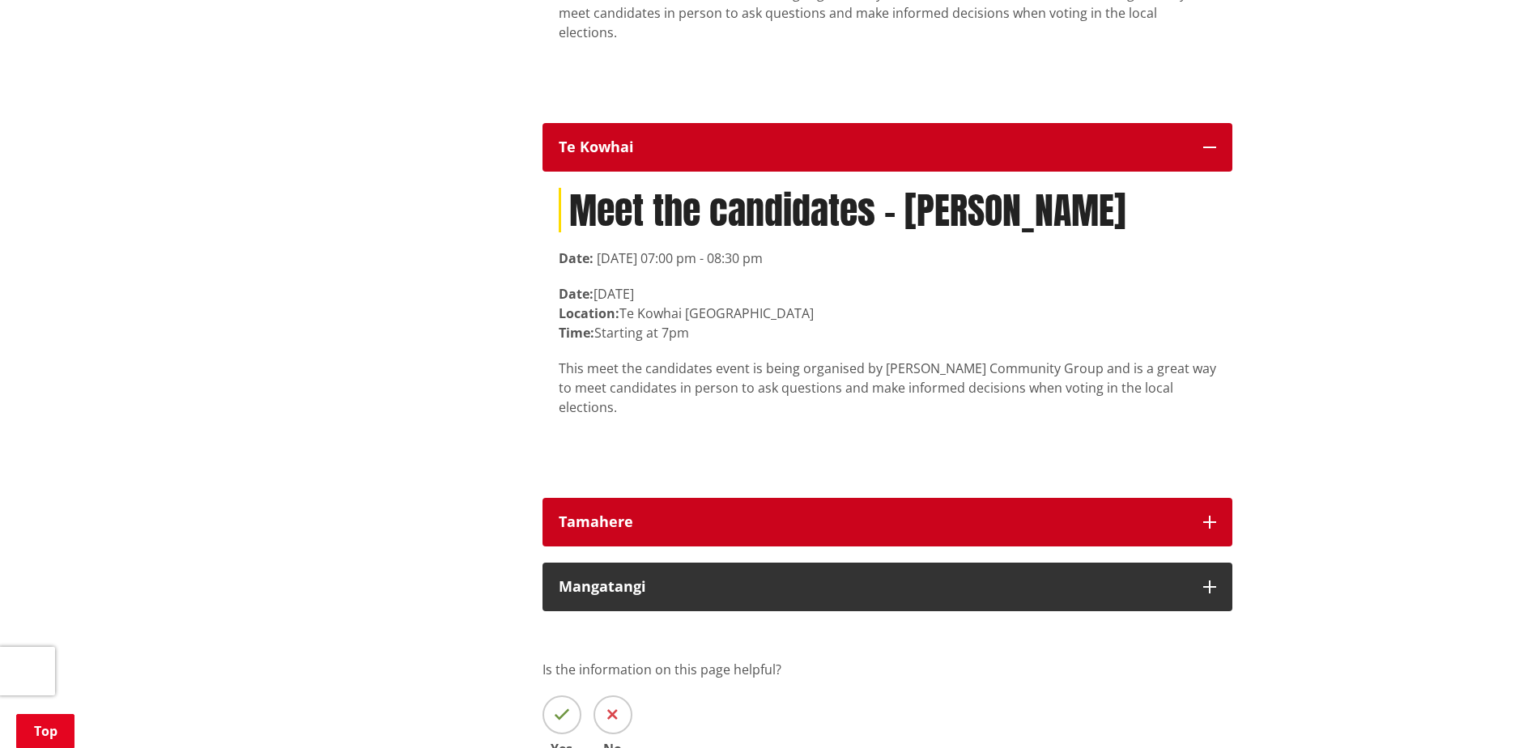
scroll to position [13443, 0]
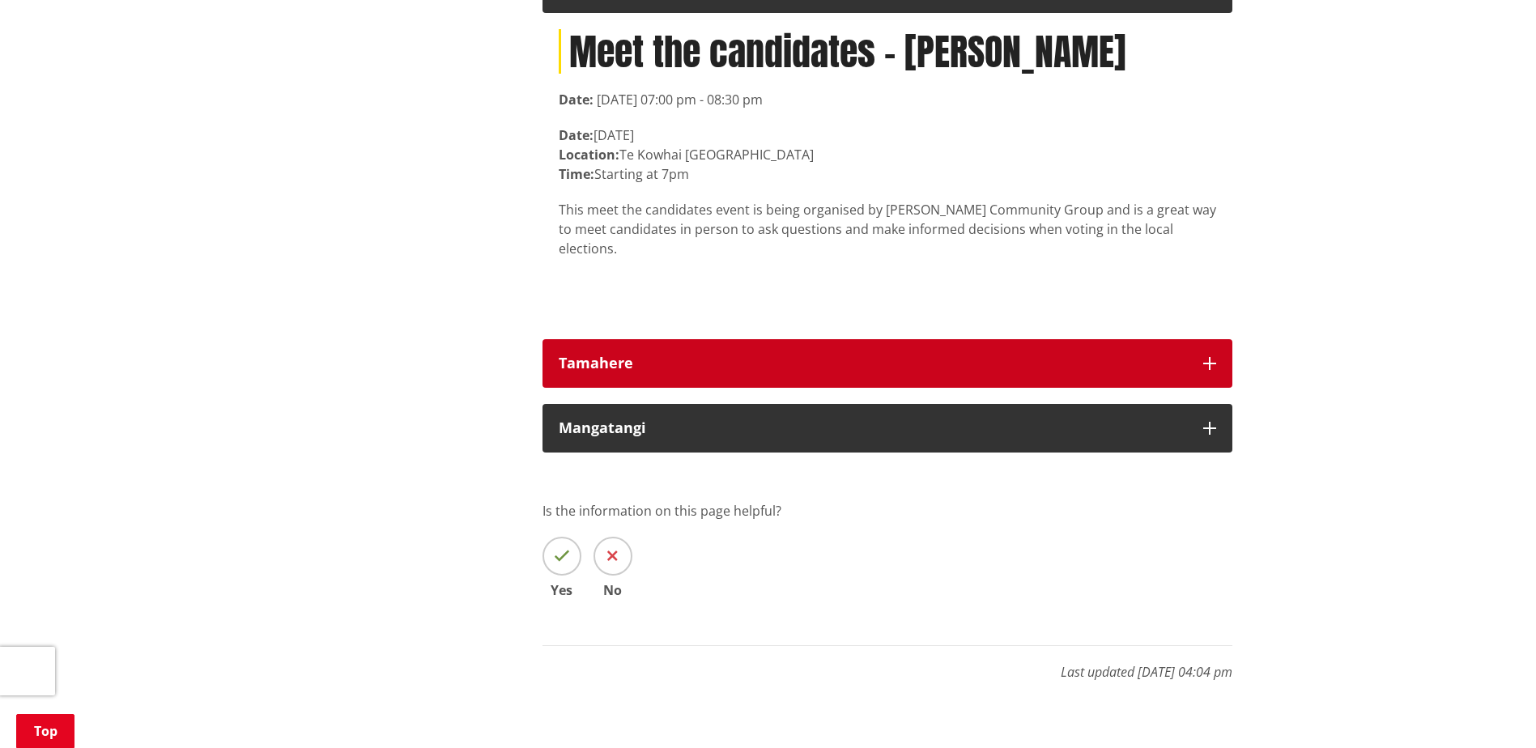
click at [1212, 357] on icon "button" at bounding box center [1209, 363] width 13 height 13
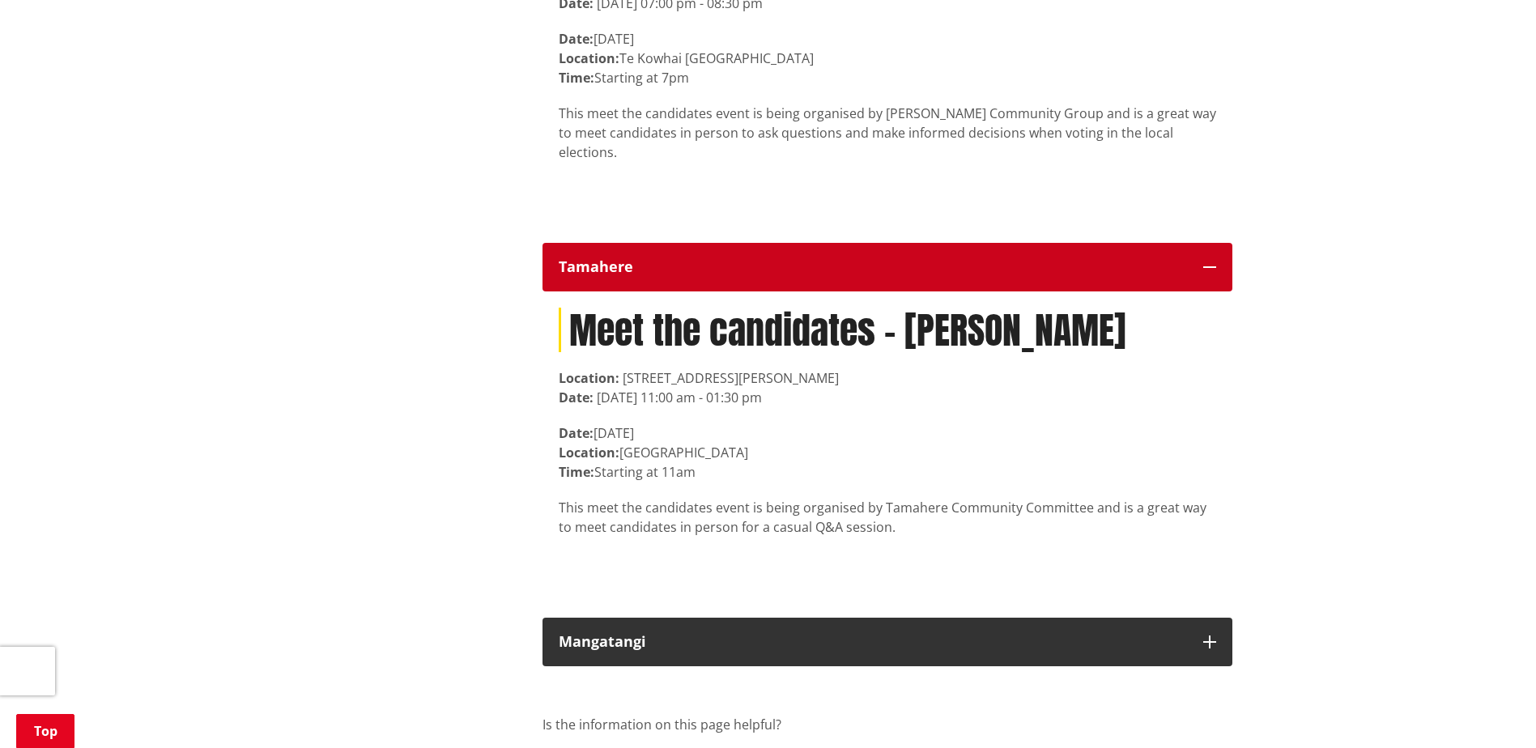
scroll to position [13767, 0]
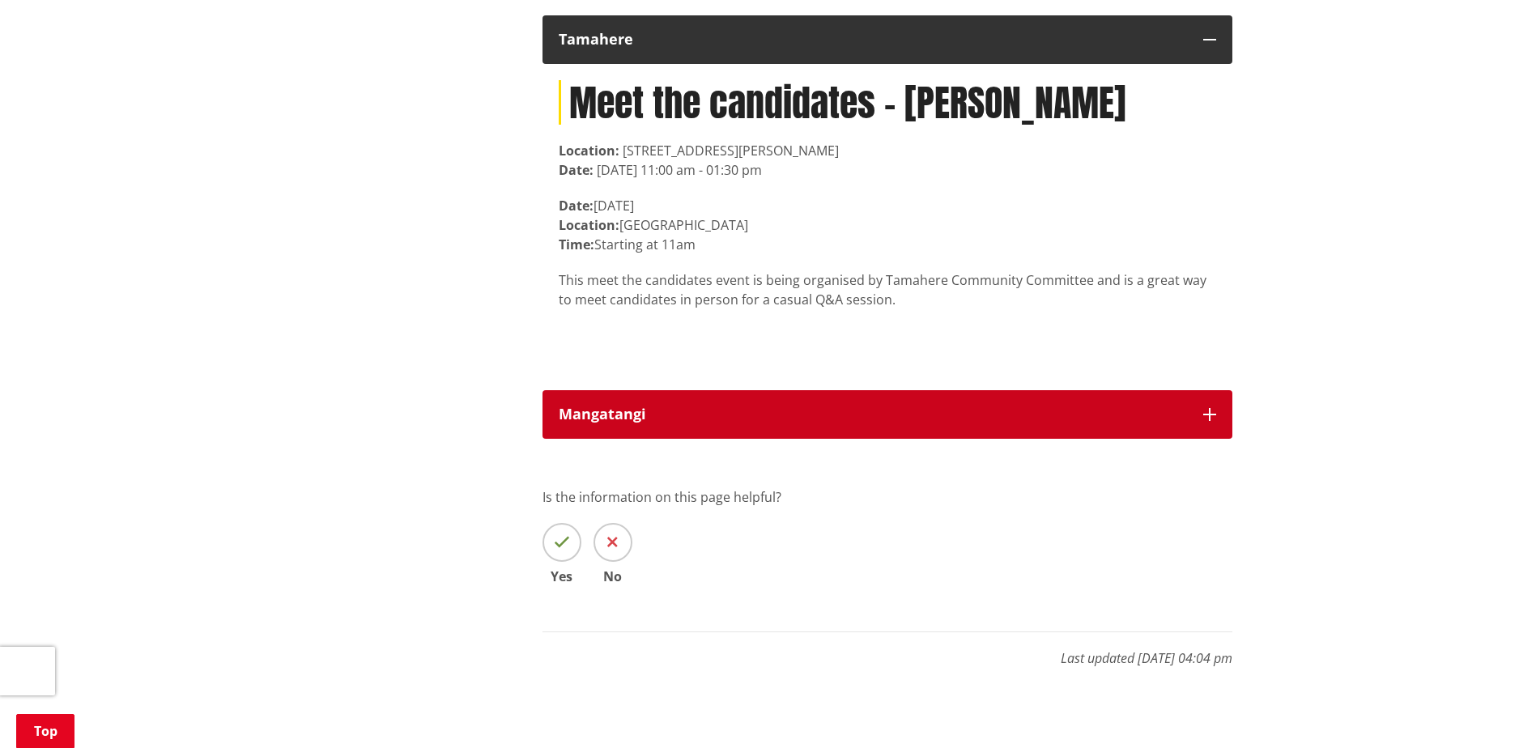
click at [1209, 390] on button "Mangatangi" at bounding box center [888, 414] width 690 height 49
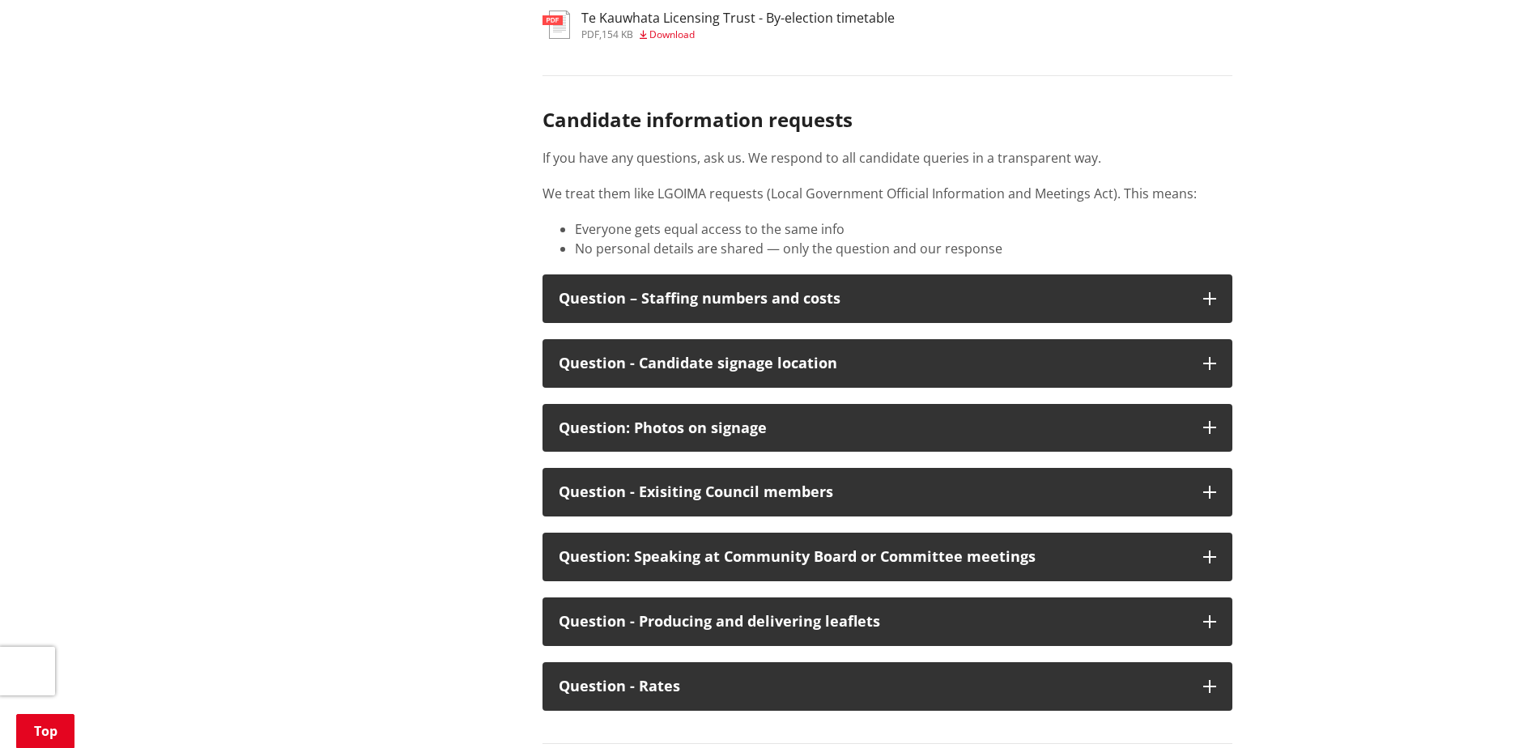
scroll to position [8179, 0]
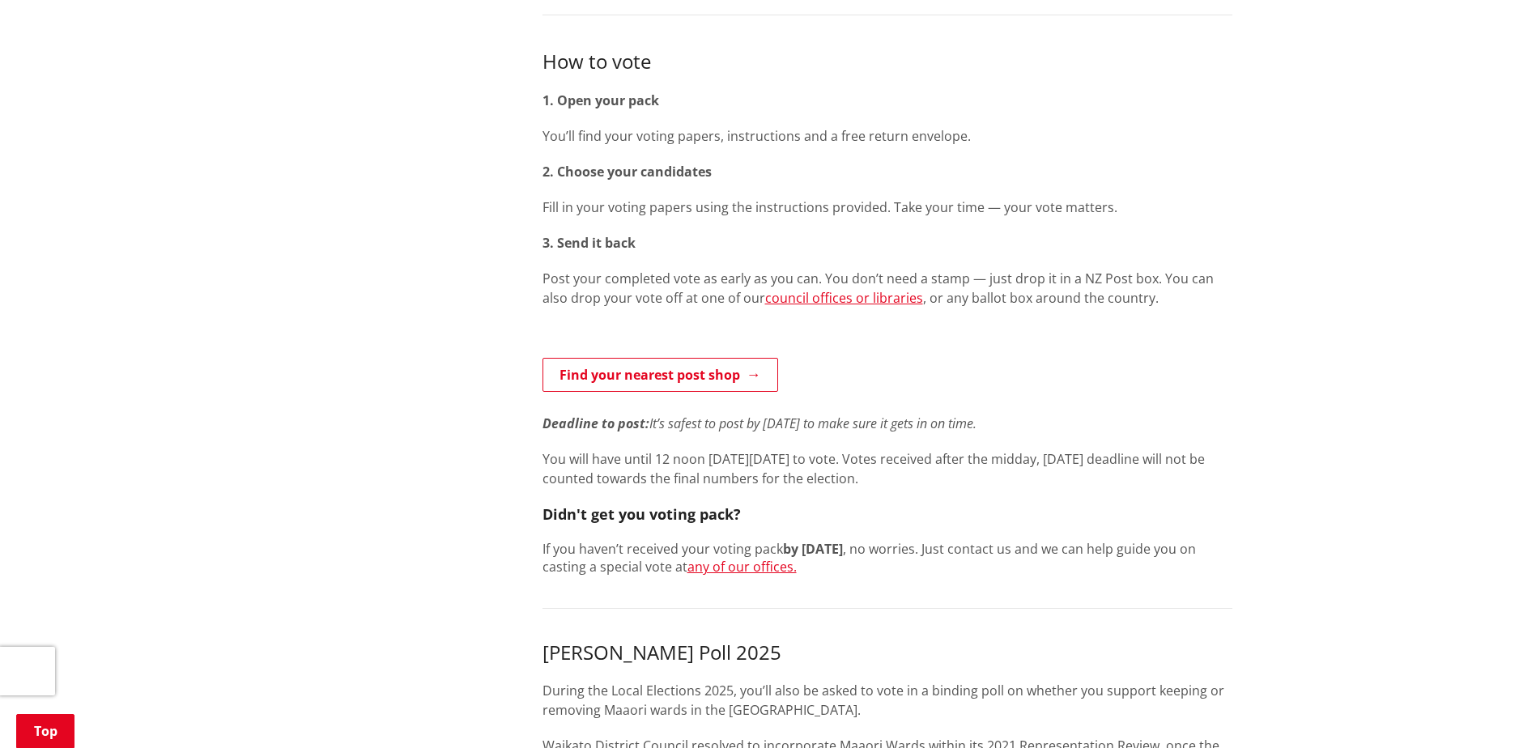
scroll to position [243, 0]
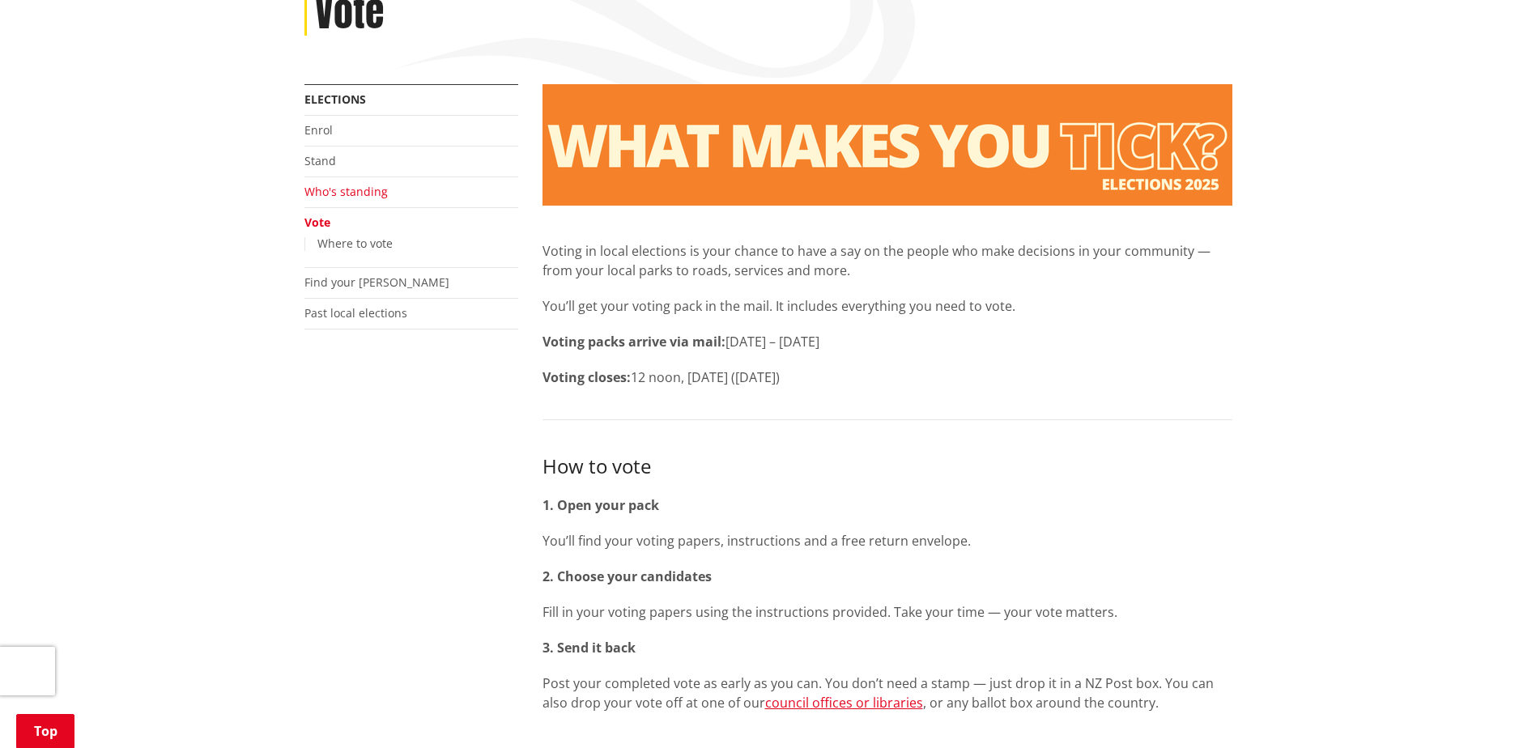
click at [334, 195] on link "Who's standing" at bounding box center [345, 191] width 83 height 15
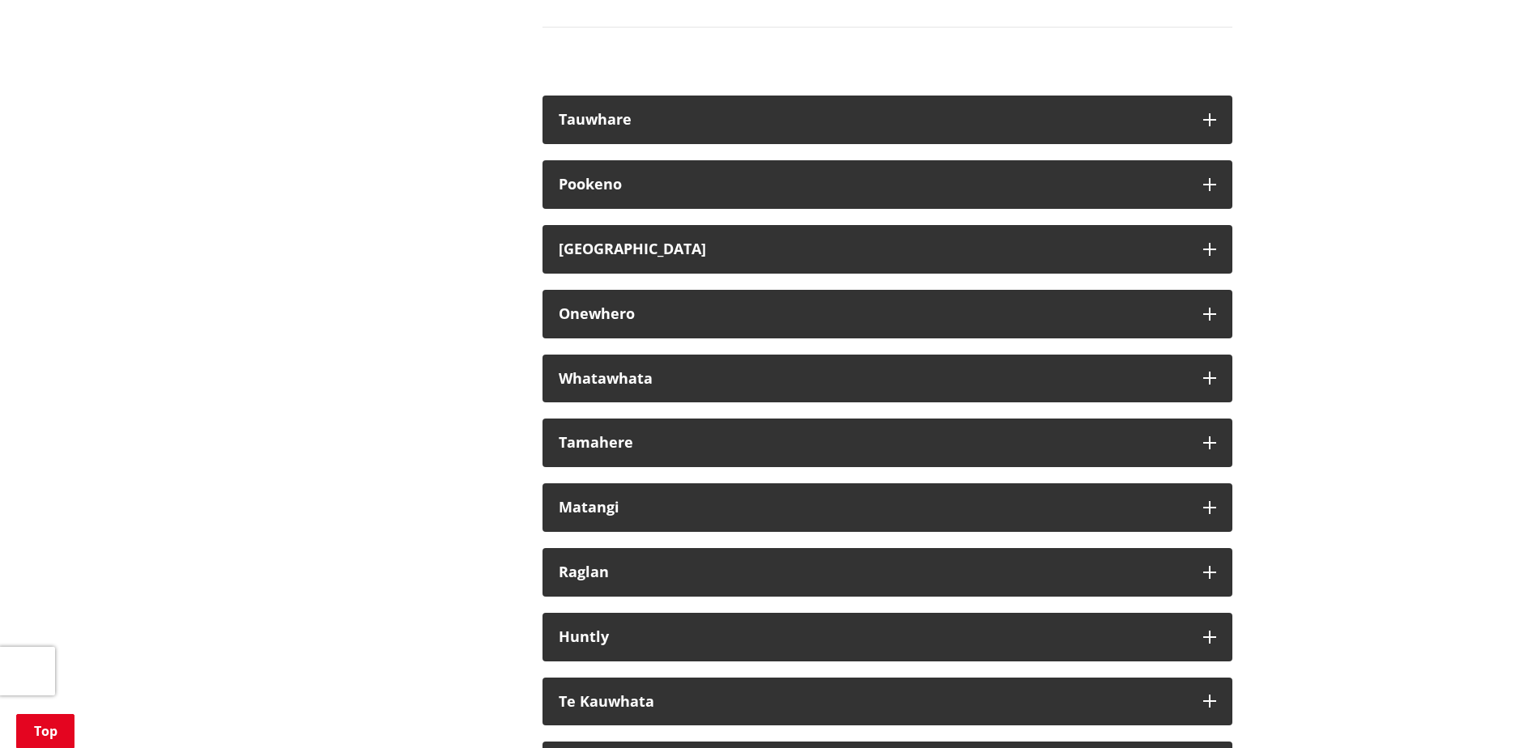
scroll to position [8989, 0]
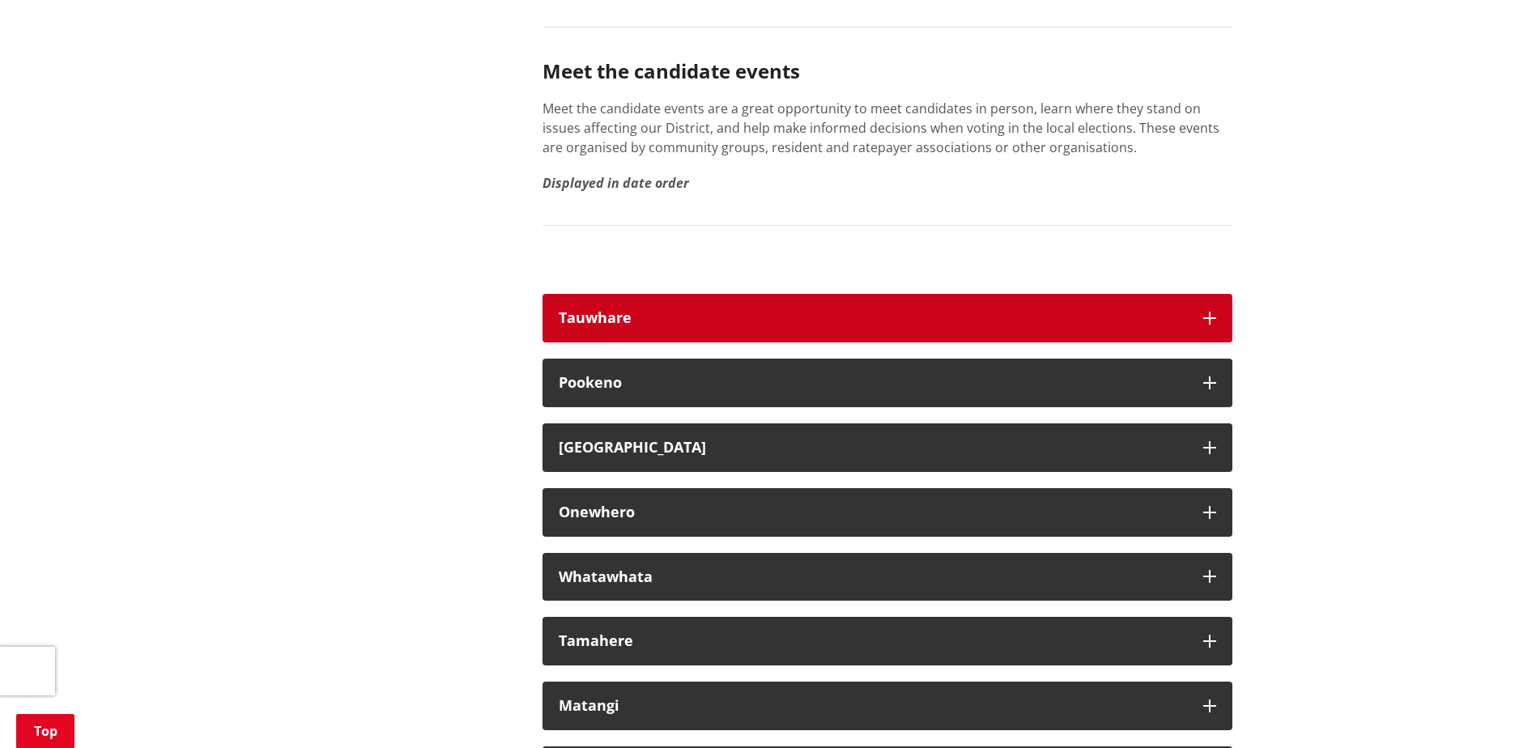
click at [1212, 325] on icon "button" at bounding box center [1209, 318] width 13 height 13
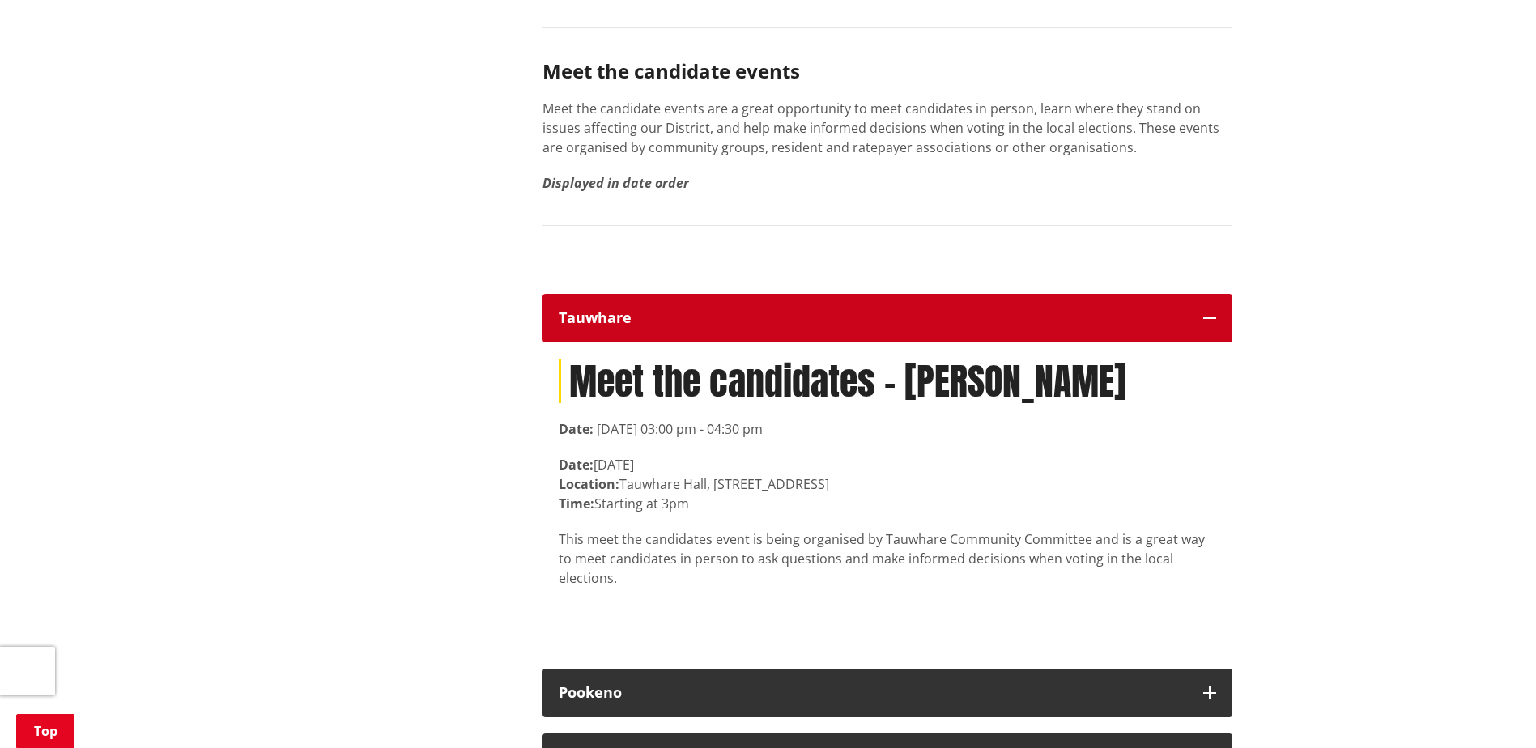
click at [1212, 325] on icon "button" at bounding box center [1209, 318] width 13 height 13
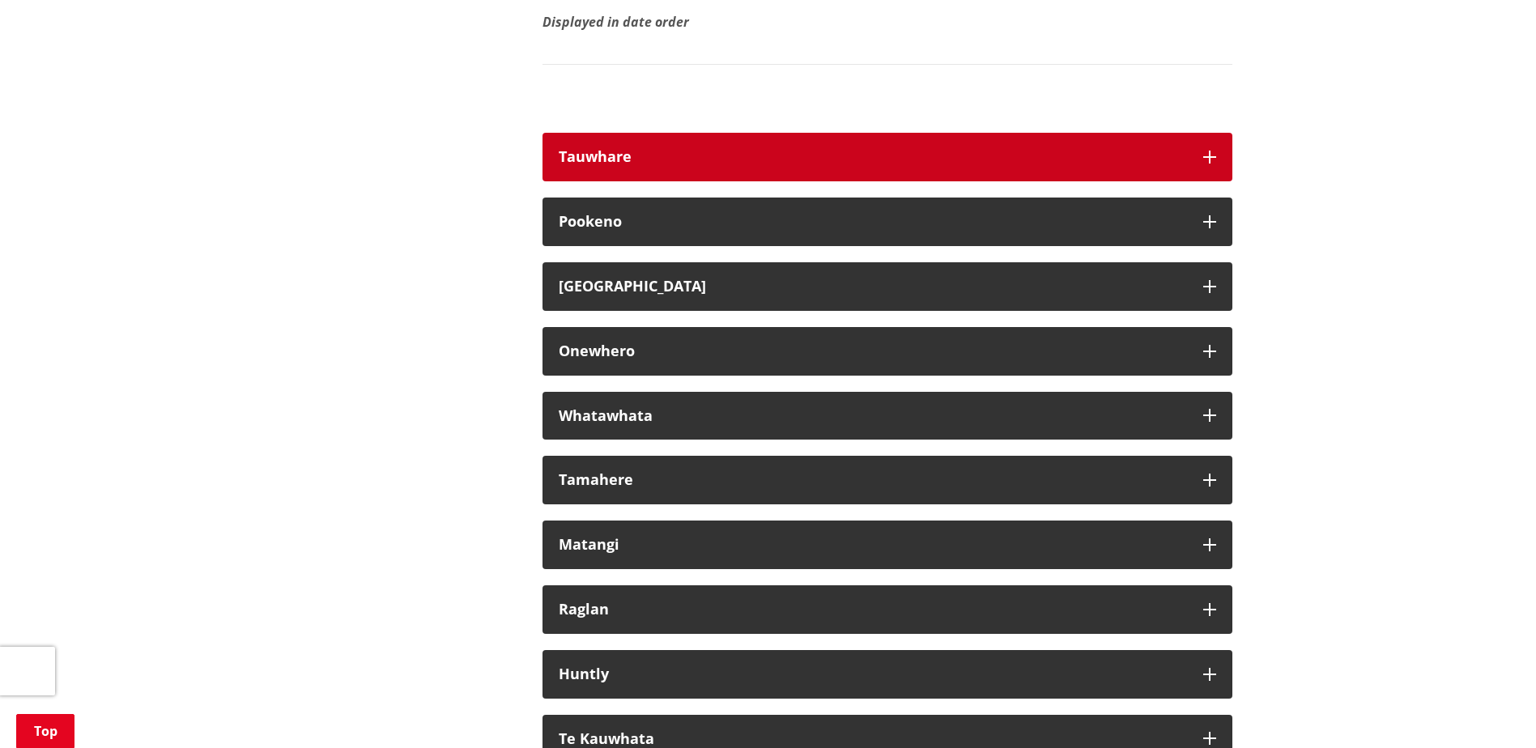
scroll to position [9151, 0]
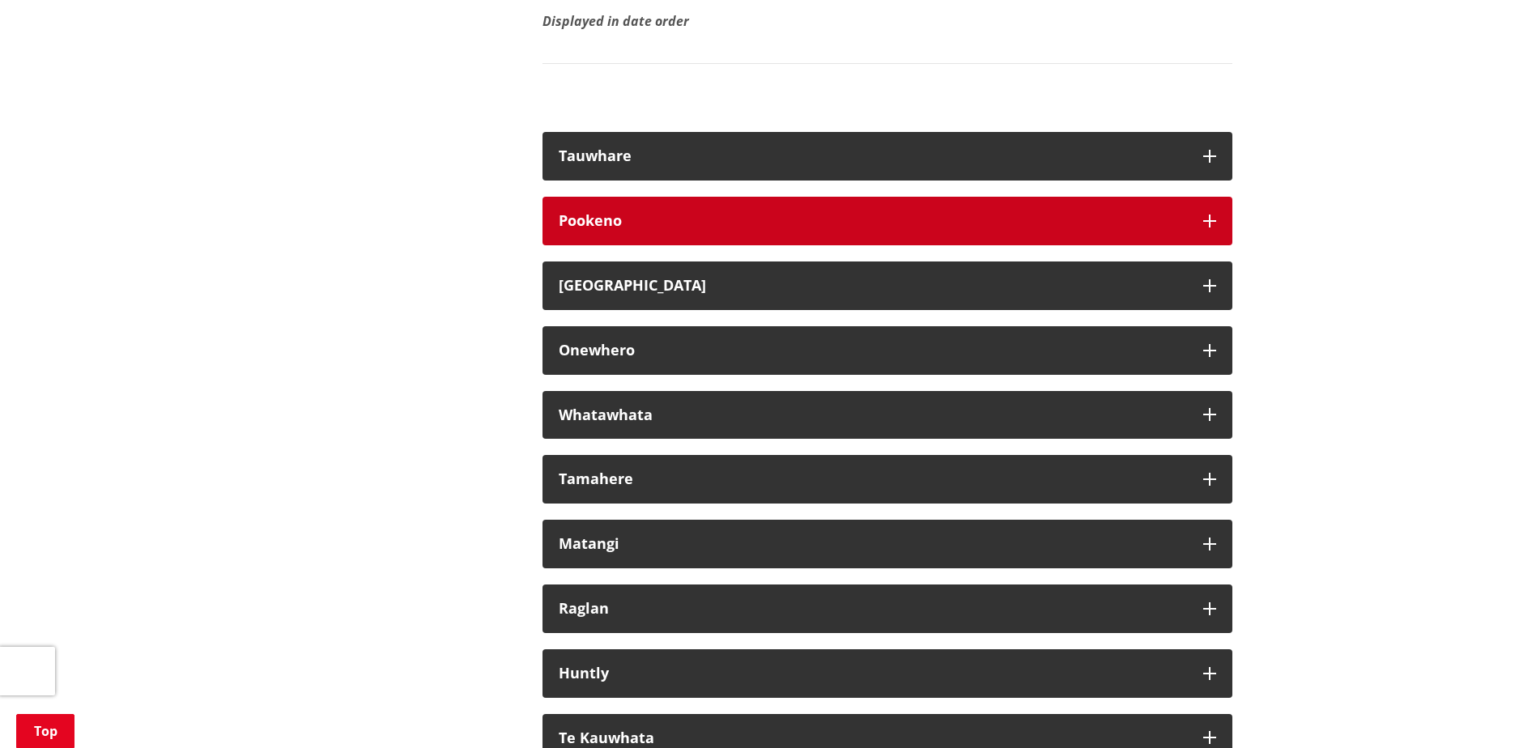
click at [1203, 228] on icon "button" at bounding box center [1209, 221] width 13 height 13
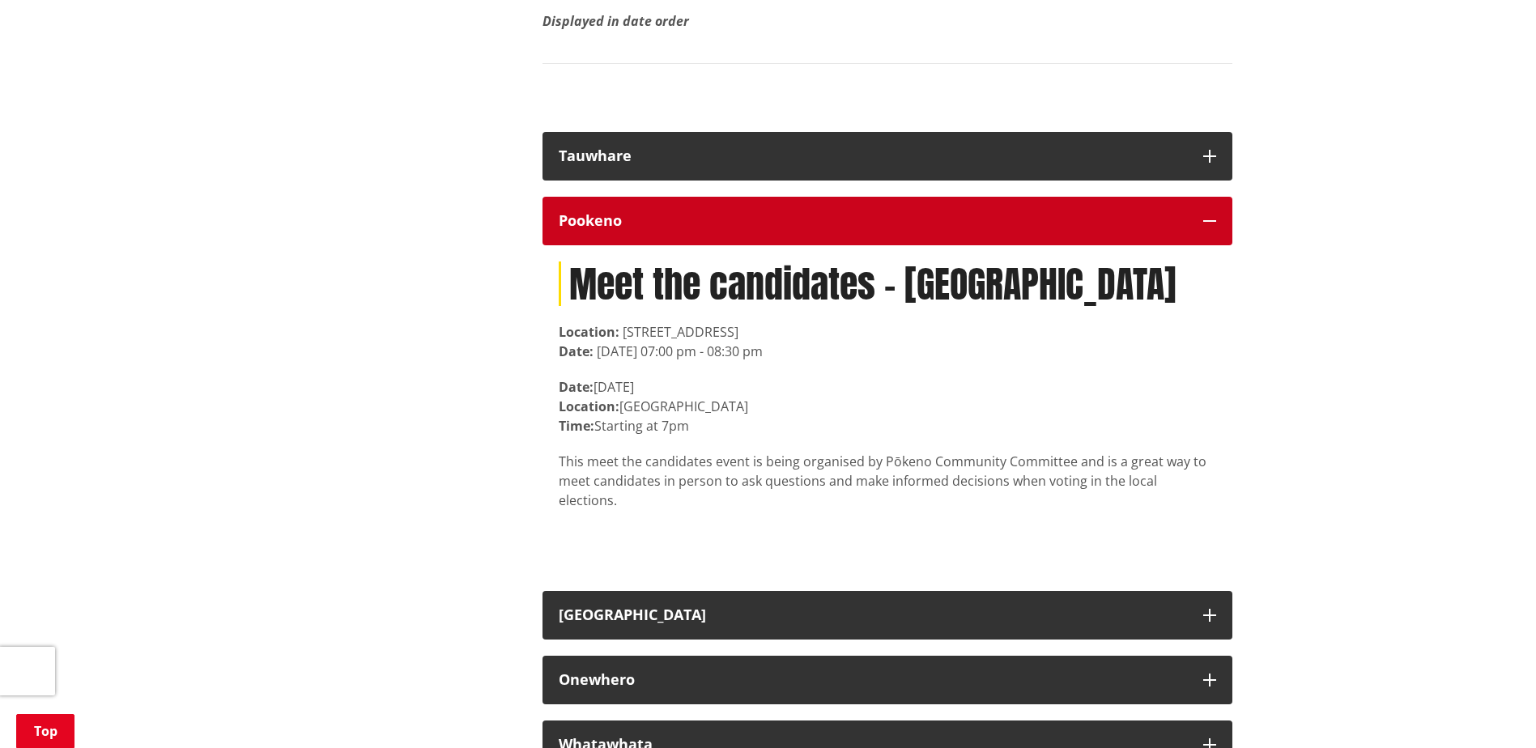
click at [1203, 228] on icon "button" at bounding box center [1209, 221] width 13 height 13
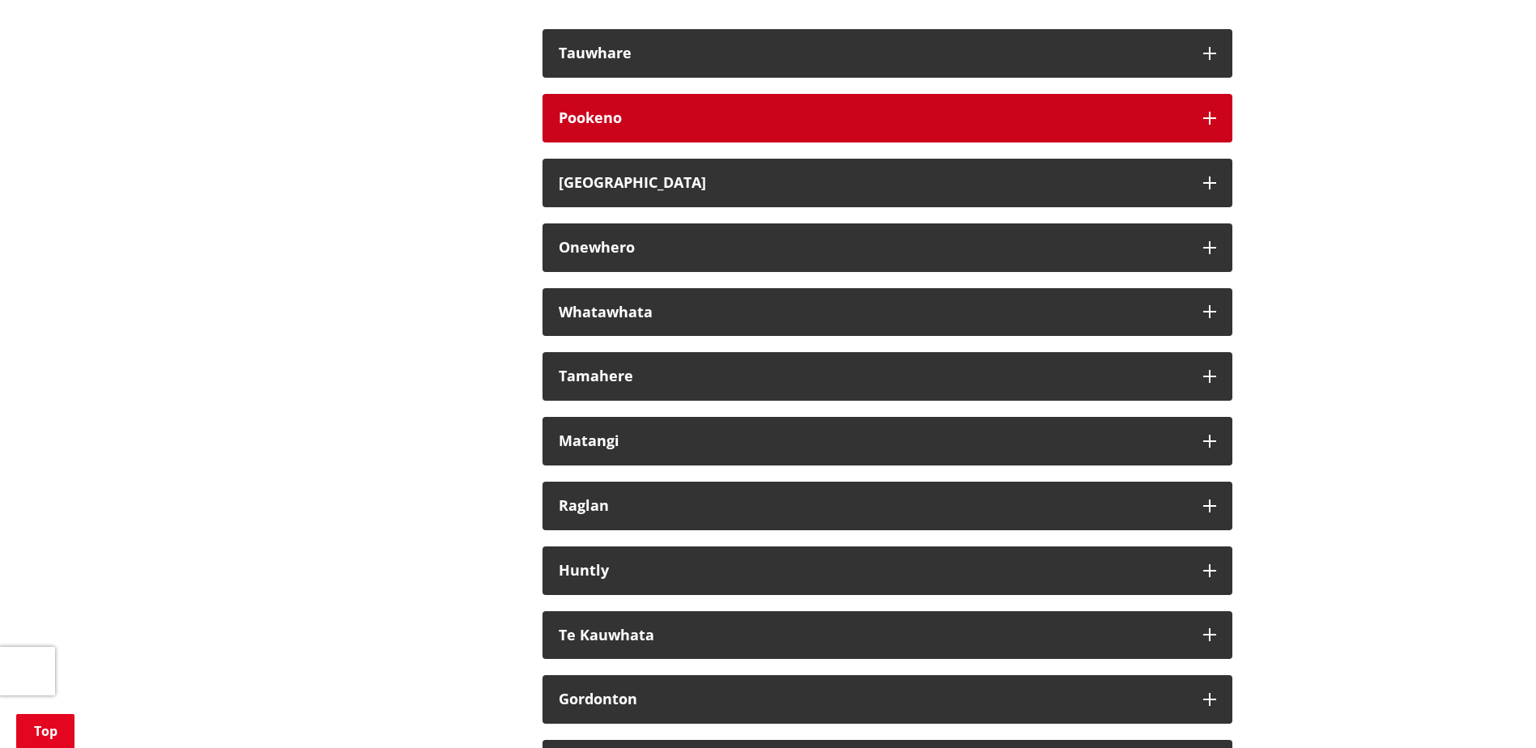
scroll to position [9394, 0]
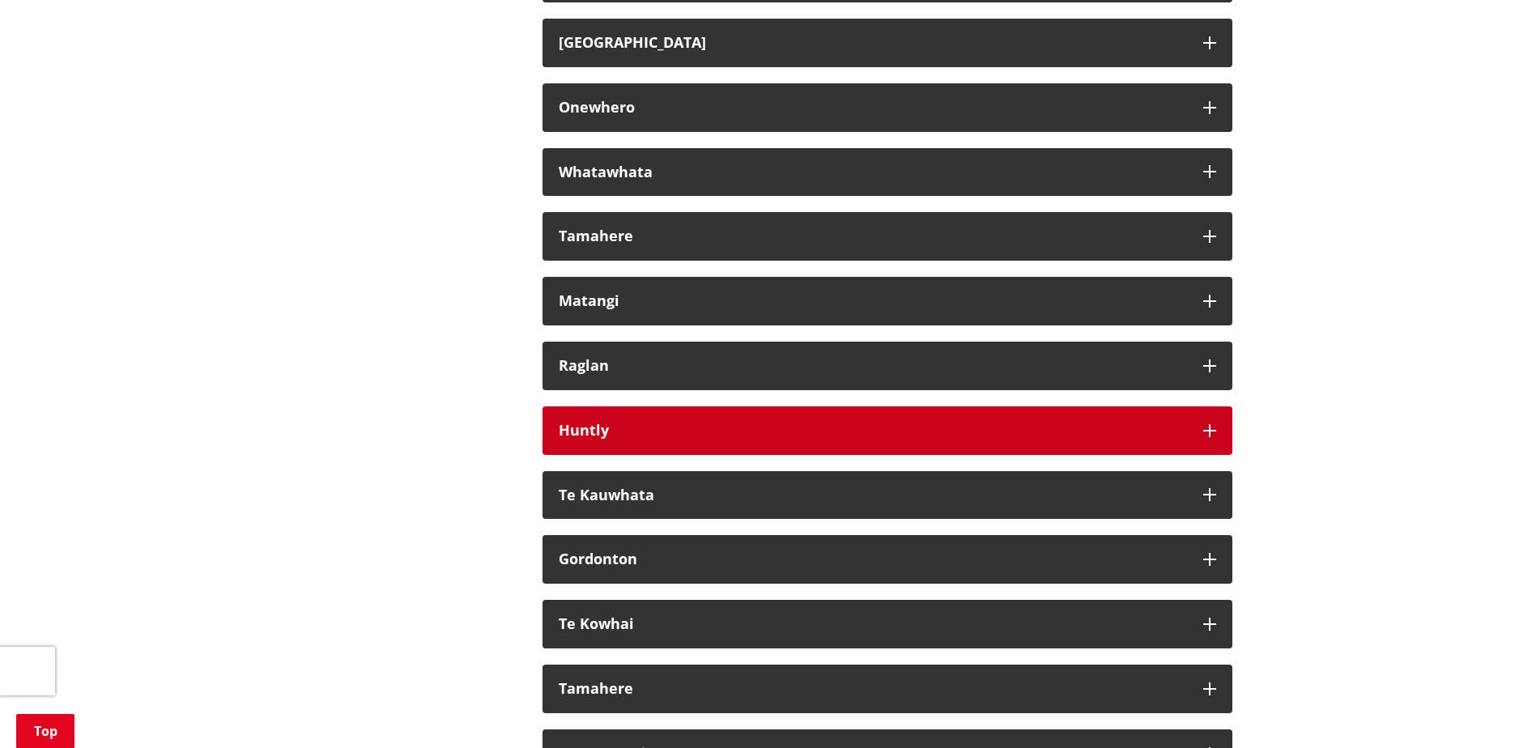
click at [1203, 455] on button "Huntly" at bounding box center [888, 431] width 690 height 49
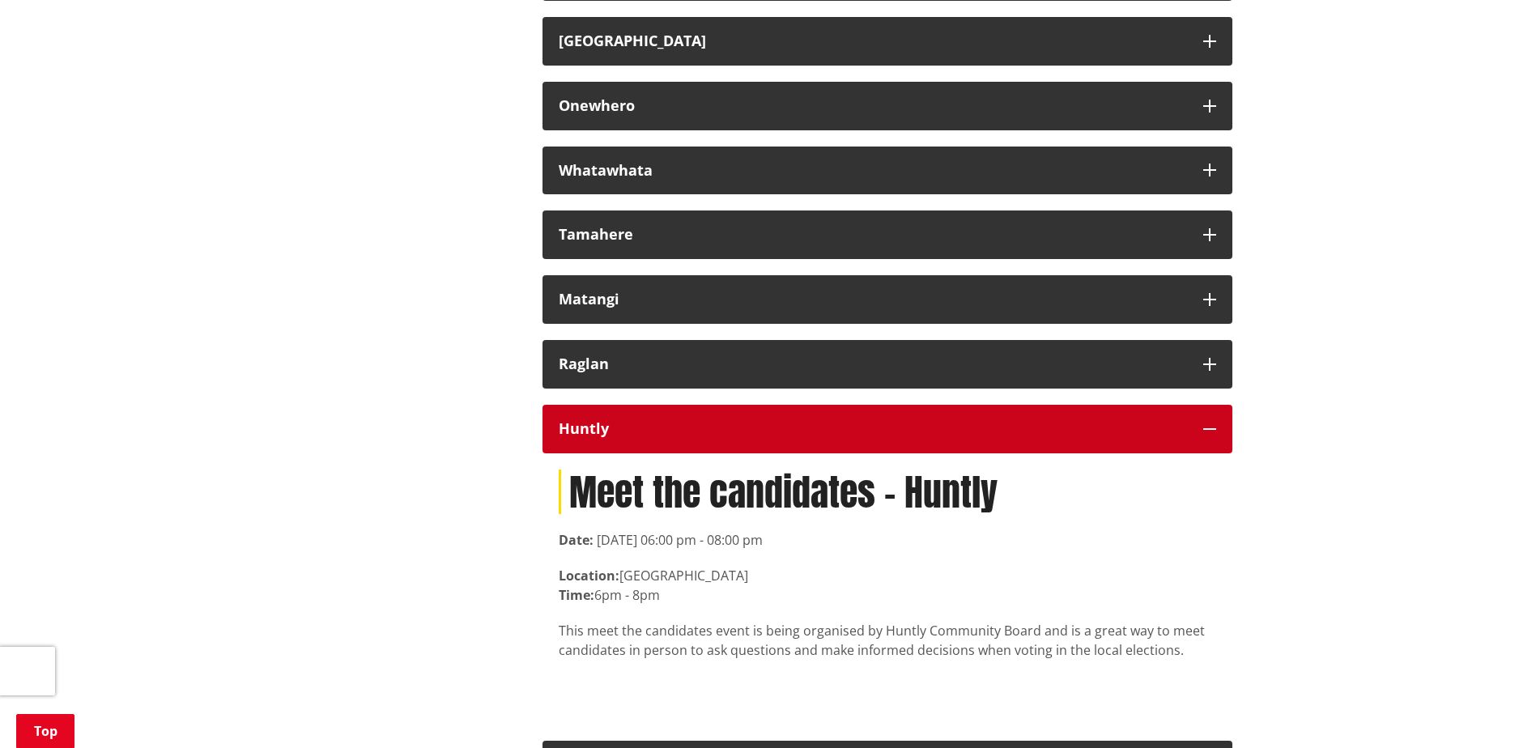
scroll to position [9637, 0]
